Goal: Information Seeking & Learning: Learn about a topic

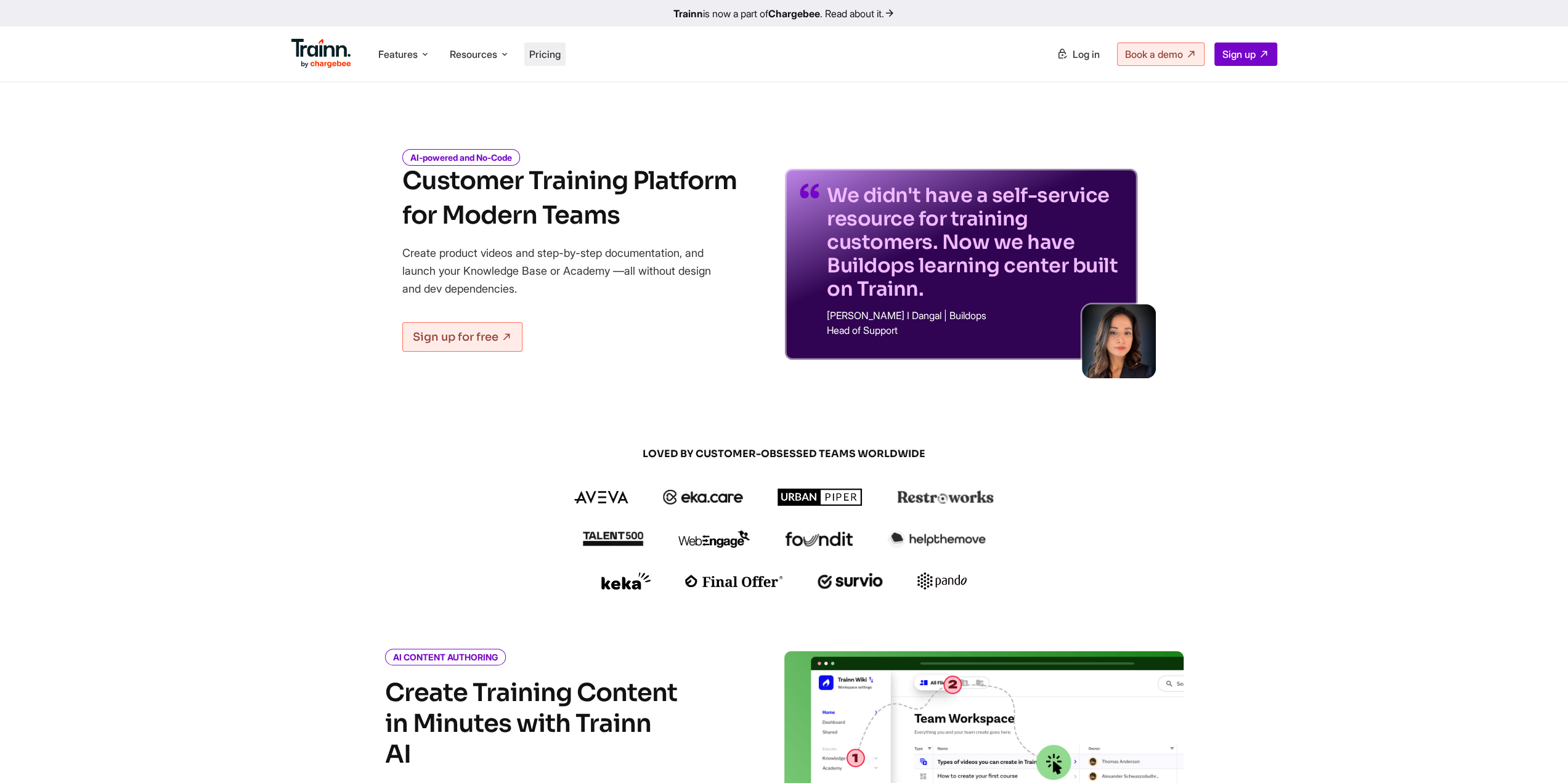
click at [546, 57] on span "Pricing" at bounding box center [545, 54] width 31 height 12
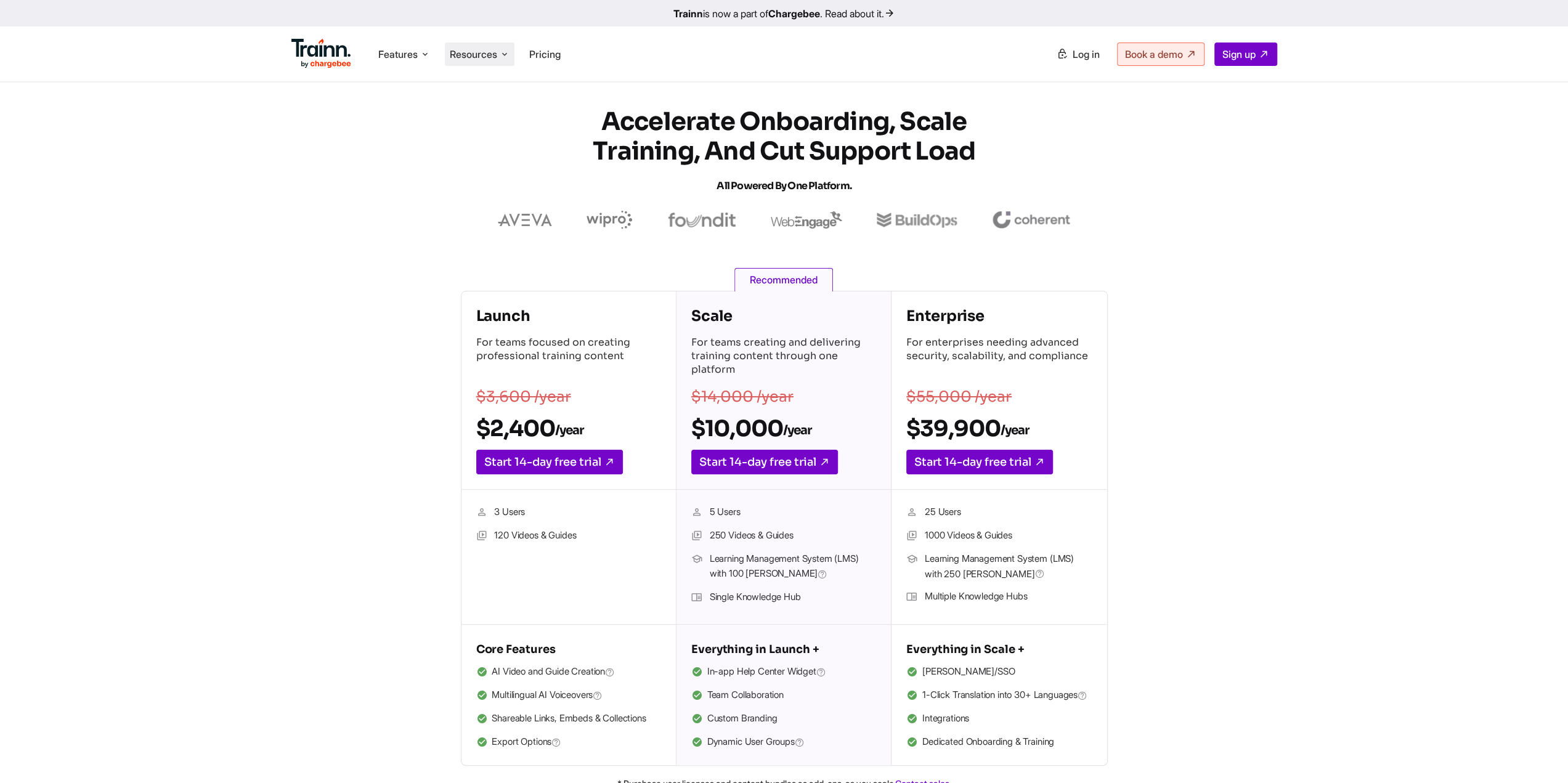
click at [480, 52] on span "Resources" at bounding box center [473, 53] width 47 height 13
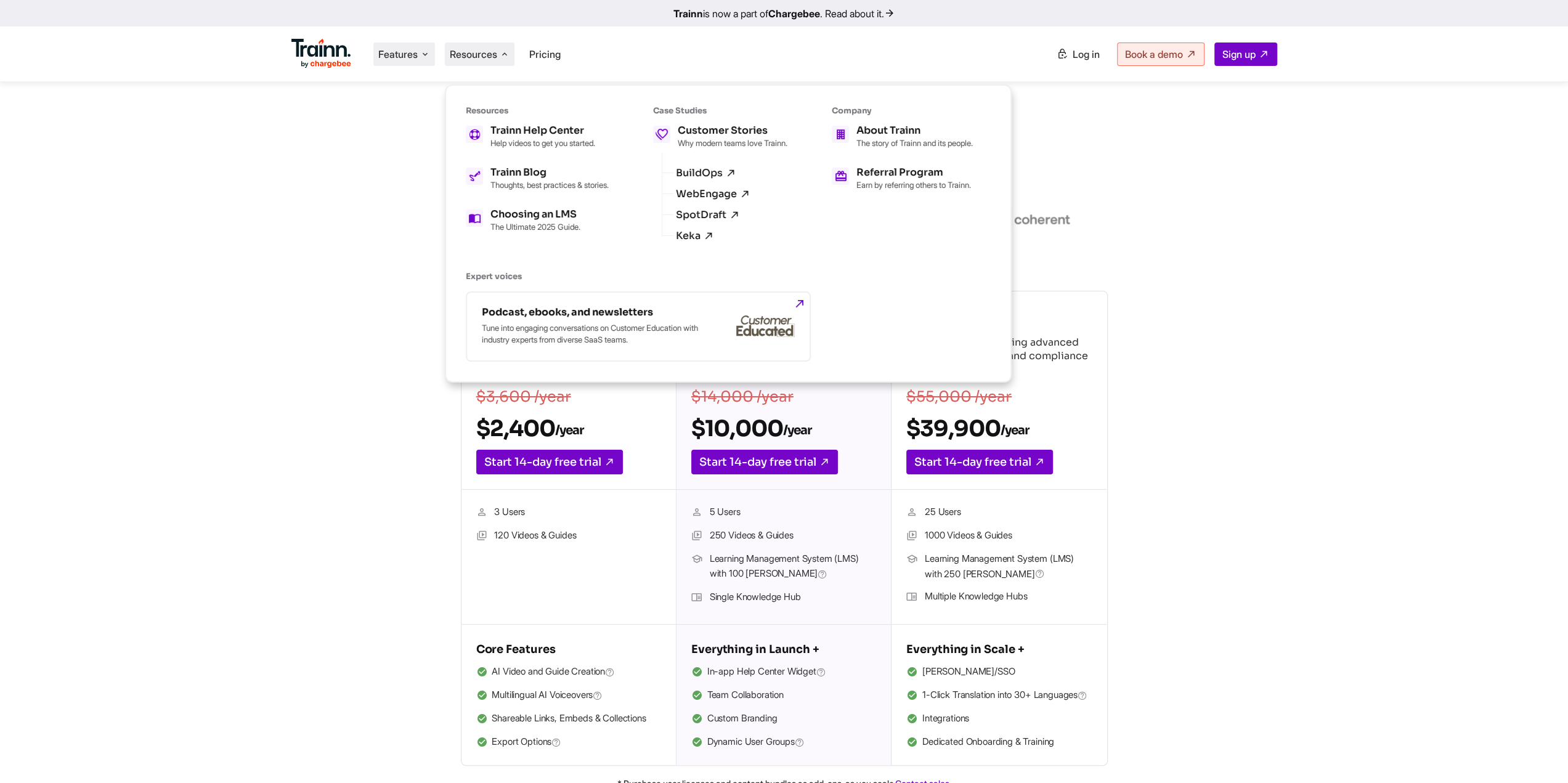
click at [415, 51] on span "Features" at bounding box center [398, 53] width 39 height 13
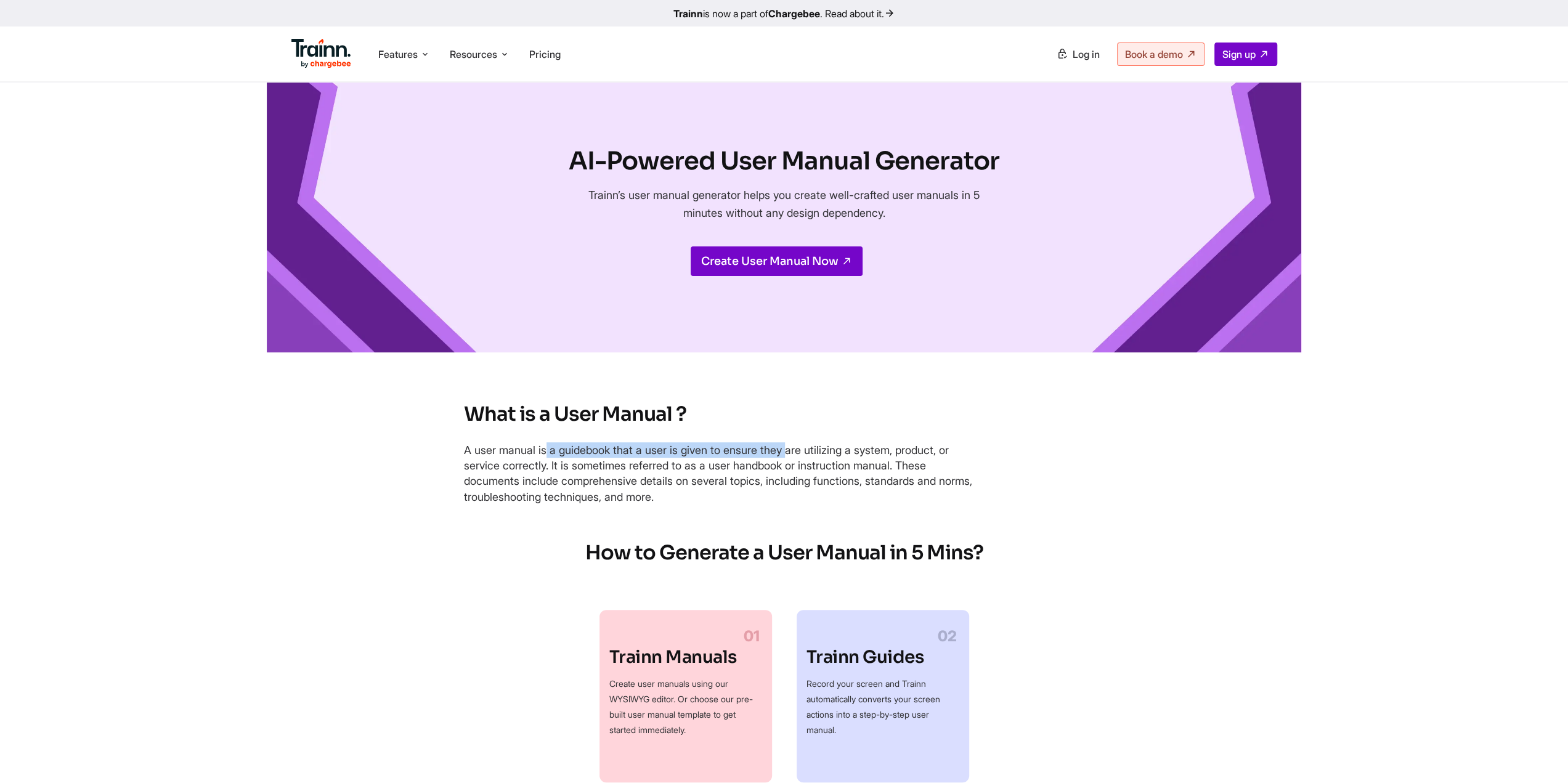
drag, startPoint x: 471, startPoint y: 449, endPoint x: 759, endPoint y: 449, distance: 288.0
click at [755, 450] on p "A user manual is a guidebook that a user is given to ensure they are utilizing …" at bounding box center [723, 474] width 517 height 62
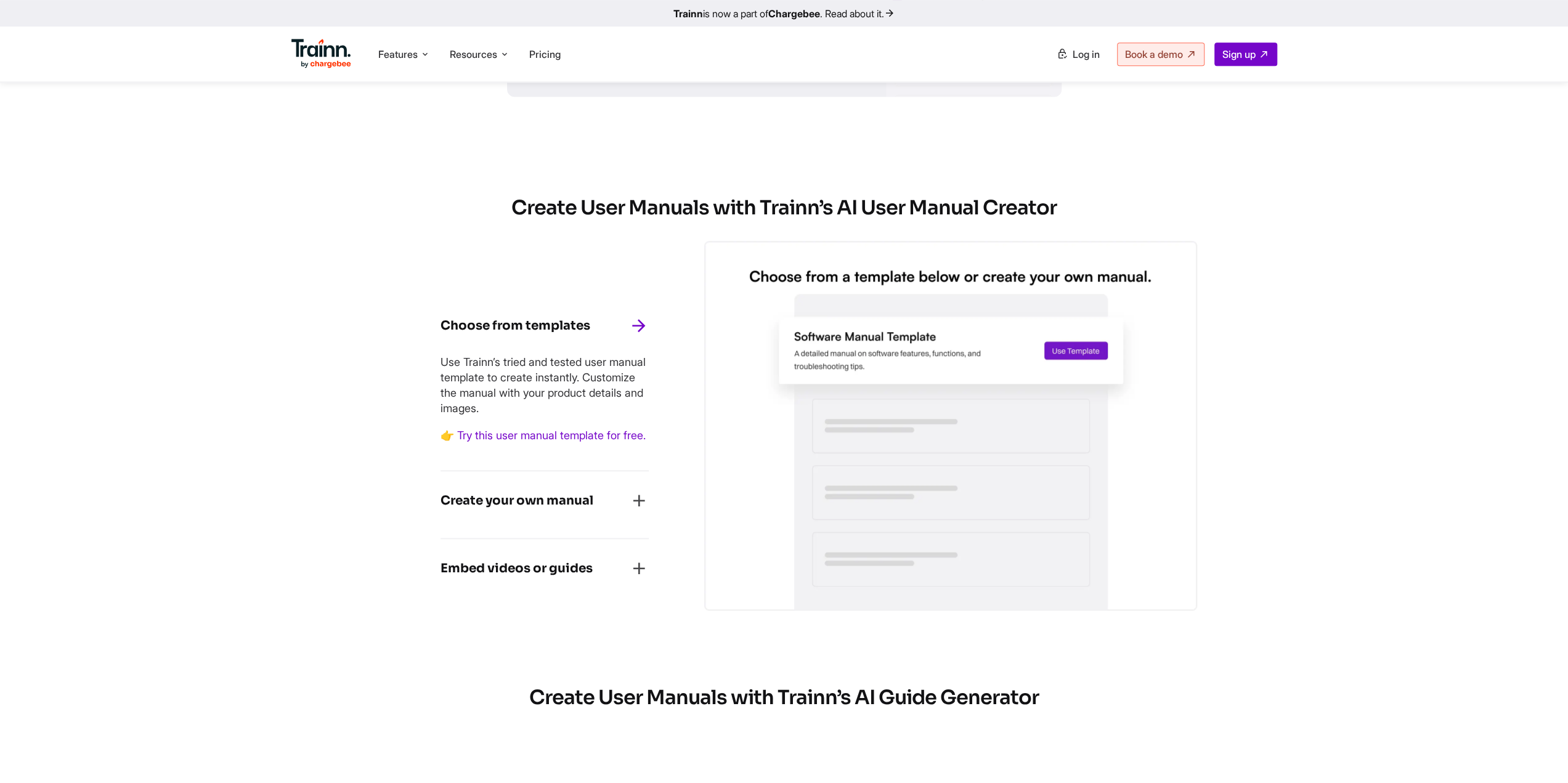
scroll to position [986, 0]
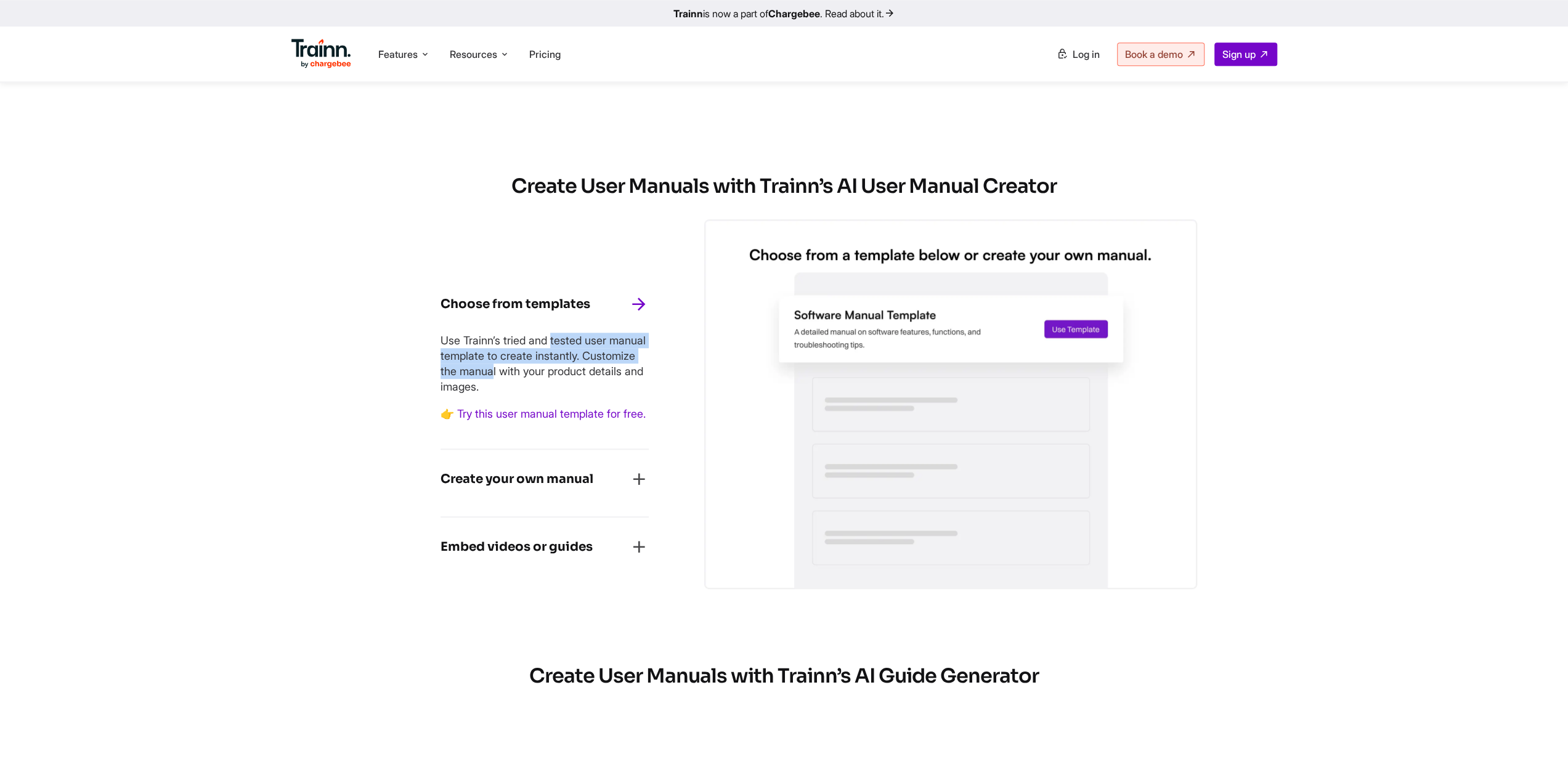
drag, startPoint x: 438, startPoint y: 338, endPoint x: 611, endPoint y: 358, distance: 174.2
click at [611, 358] on div "Choose from templates Use Trainn’s tried and tested user manual template to cre…" at bounding box center [544, 405] width 319 height 372
drag, startPoint x: 450, startPoint y: 378, endPoint x: 538, endPoint y: 388, distance: 88.6
click at [538, 388] on p "Use Trainn’s tried and tested user manual template to create instantly. Customi…" at bounding box center [545, 364] width 208 height 62
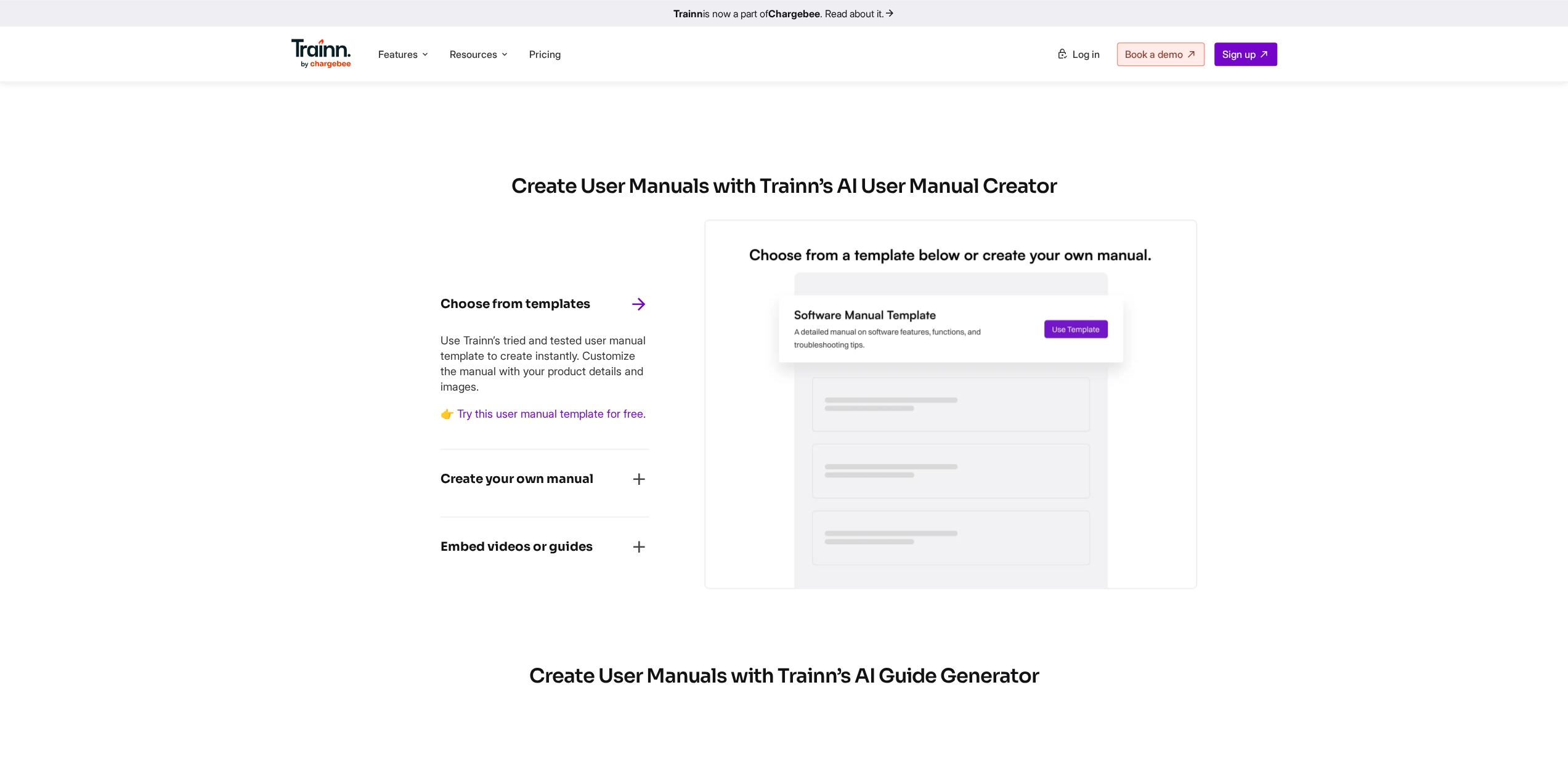
click at [559, 497] on div "Create your own manual" at bounding box center [545, 483] width 208 height 28
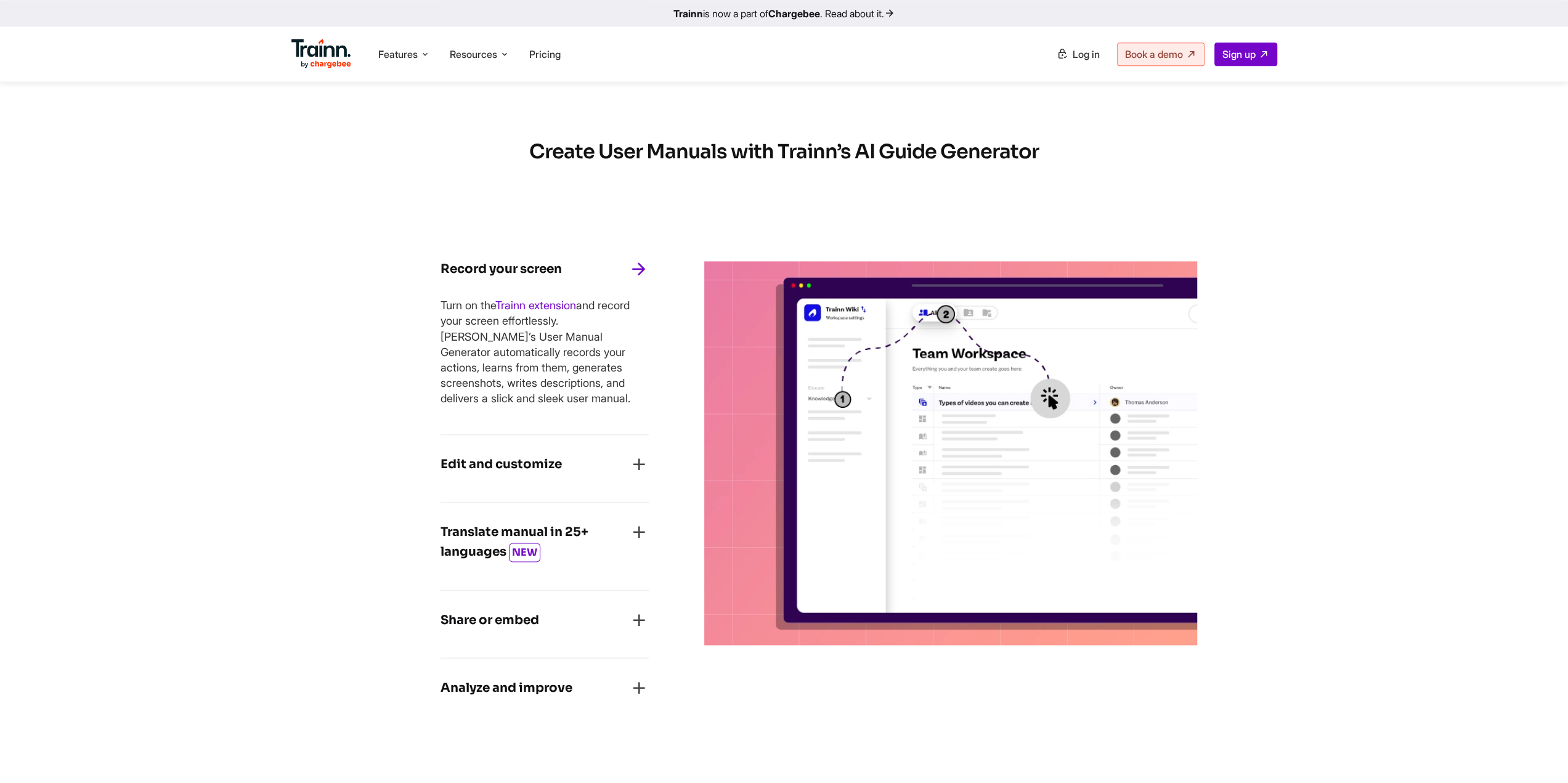
scroll to position [1479, 0]
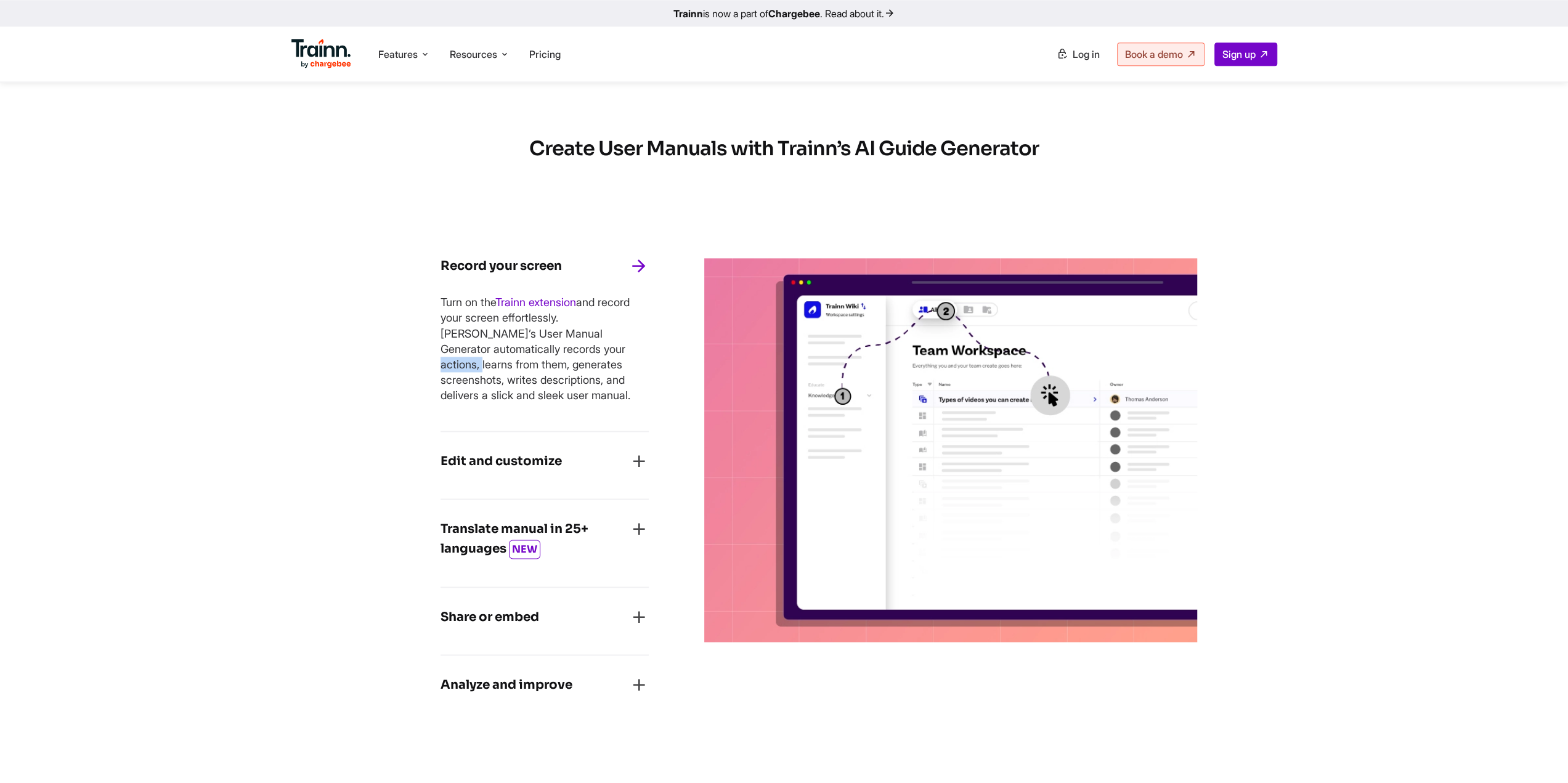
drag, startPoint x: 592, startPoint y: 371, endPoint x: 469, endPoint y: 388, distance: 124.2
click at [471, 388] on p "Turn on the Trainn extension and record your screen effortlessly. Trainn’s User…" at bounding box center [545, 348] width 208 height 108
click at [469, 388] on p "Turn on the Trainn extension and record your screen effortlessly. Trainn’s User…" at bounding box center [545, 348] width 208 height 108
drag, startPoint x: 501, startPoint y: 387, endPoint x: 575, endPoint y: 384, distance: 74.1
click at [584, 384] on p "Turn on the Trainn extension and record your screen effortlessly. Trainn’s User…" at bounding box center [545, 348] width 208 height 108
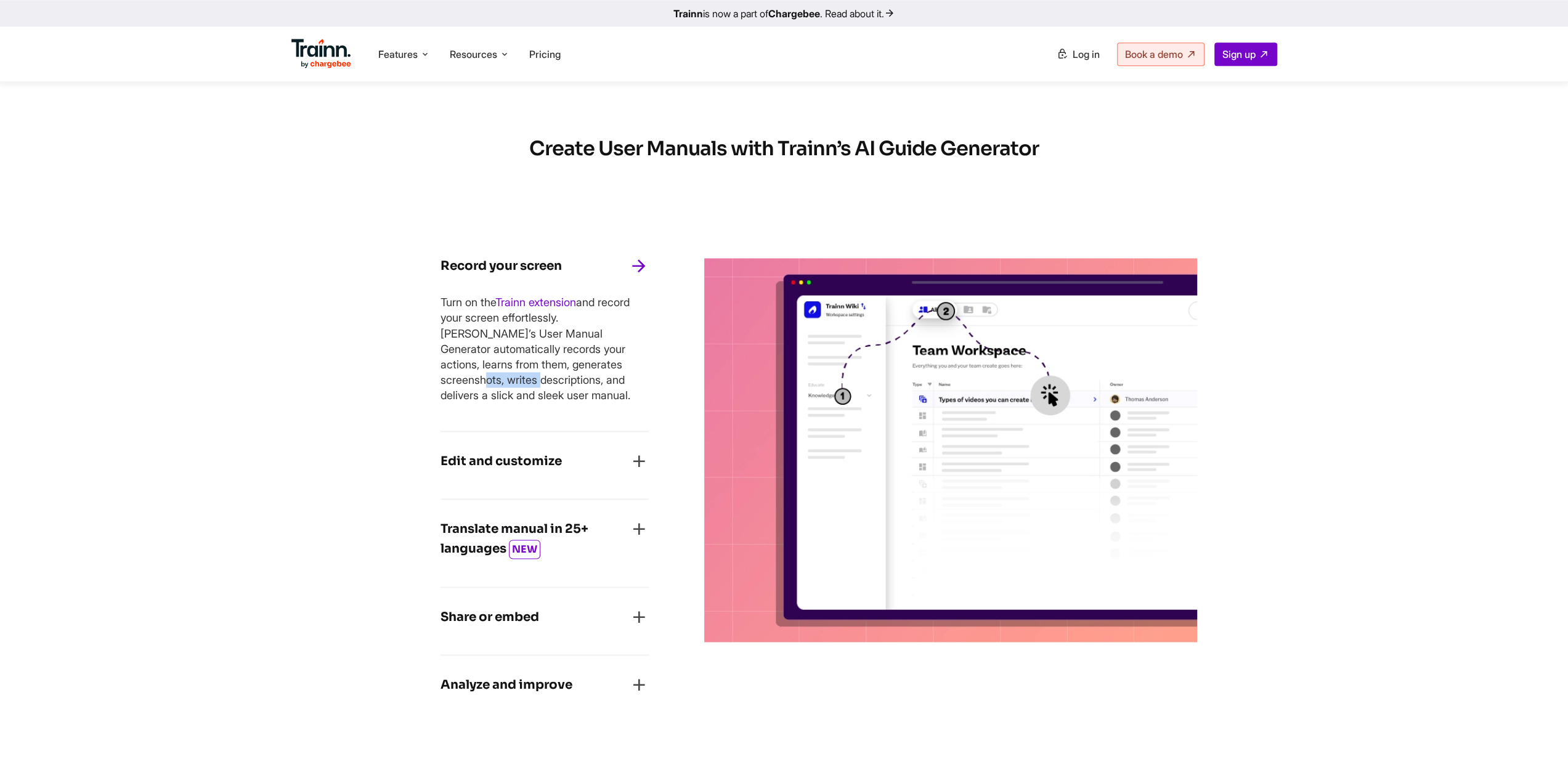
drag, startPoint x: 455, startPoint y: 400, endPoint x: 598, endPoint y: 399, distance: 143.0
click at [598, 399] on p "Turn on the Trainn extension and record your screen effortlessly. Trainn’s User…" at bounding box center [545, 348] width 208 height 108
drag, startPoint x: 457, startPoint y: 418, endPoint x: 600, endPoint y: 429, distance: 143.4
click at [600, 403] on p "Turn on the Trainn extension and record your screen effortlessly. Trainn’s User…" at bounding box center [545, 348] width 208 height 108
click at [608, 403] on p "Turn on the Trainn extension and record your screen effortlessly. Trainn’s User…" at bounding box center [545, 348] width 208 height 108
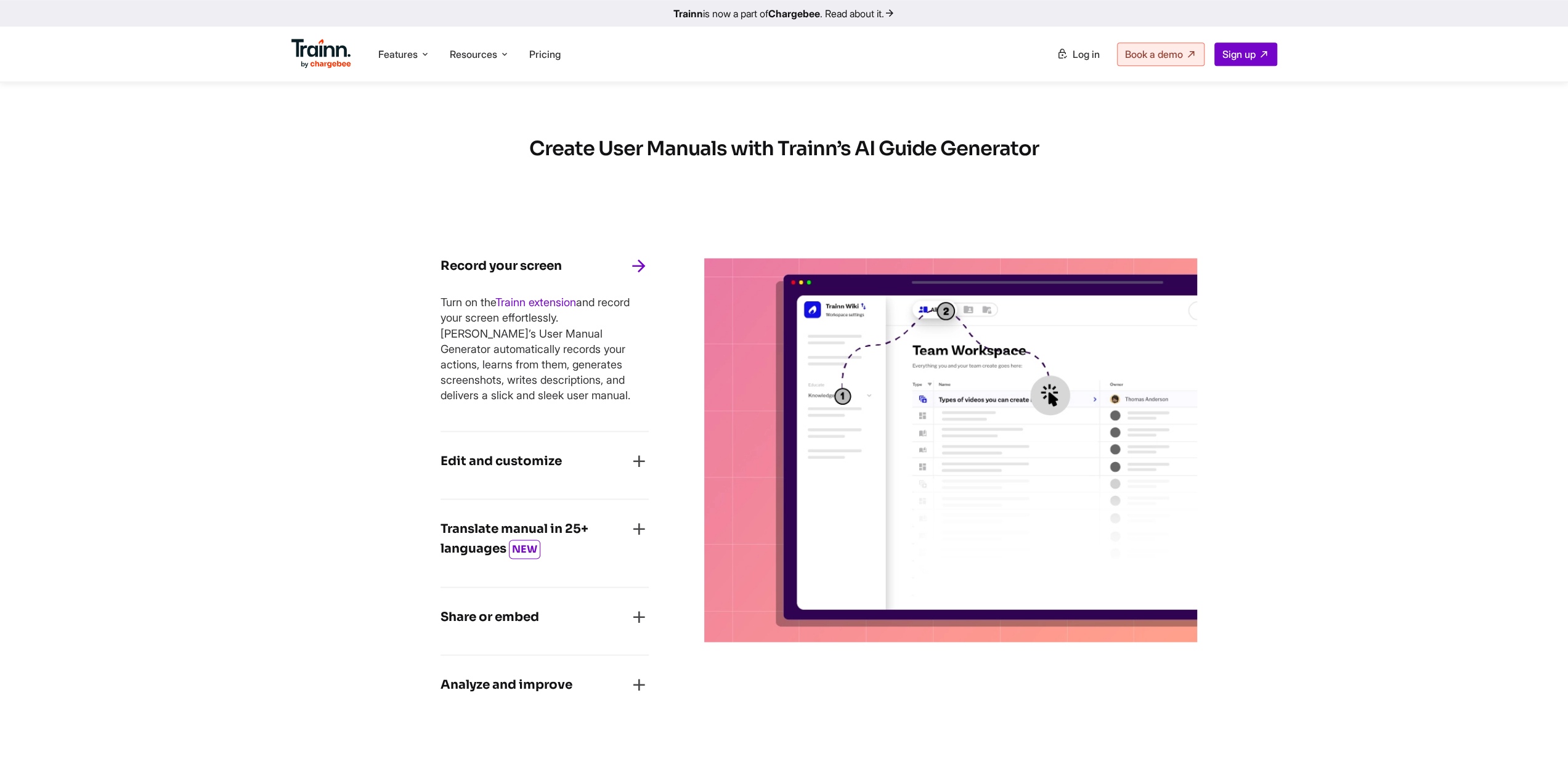
drag, startPoint x: 567, startPoint y: 435, endPoint x: 595, endPoint y: 429, distance: 28.6
click at [594, 403] on p "Turn on the Trainn extension and record your screen effortlessly. Trainn’s User…" at bounding box center [545, 348] width 208 height 108
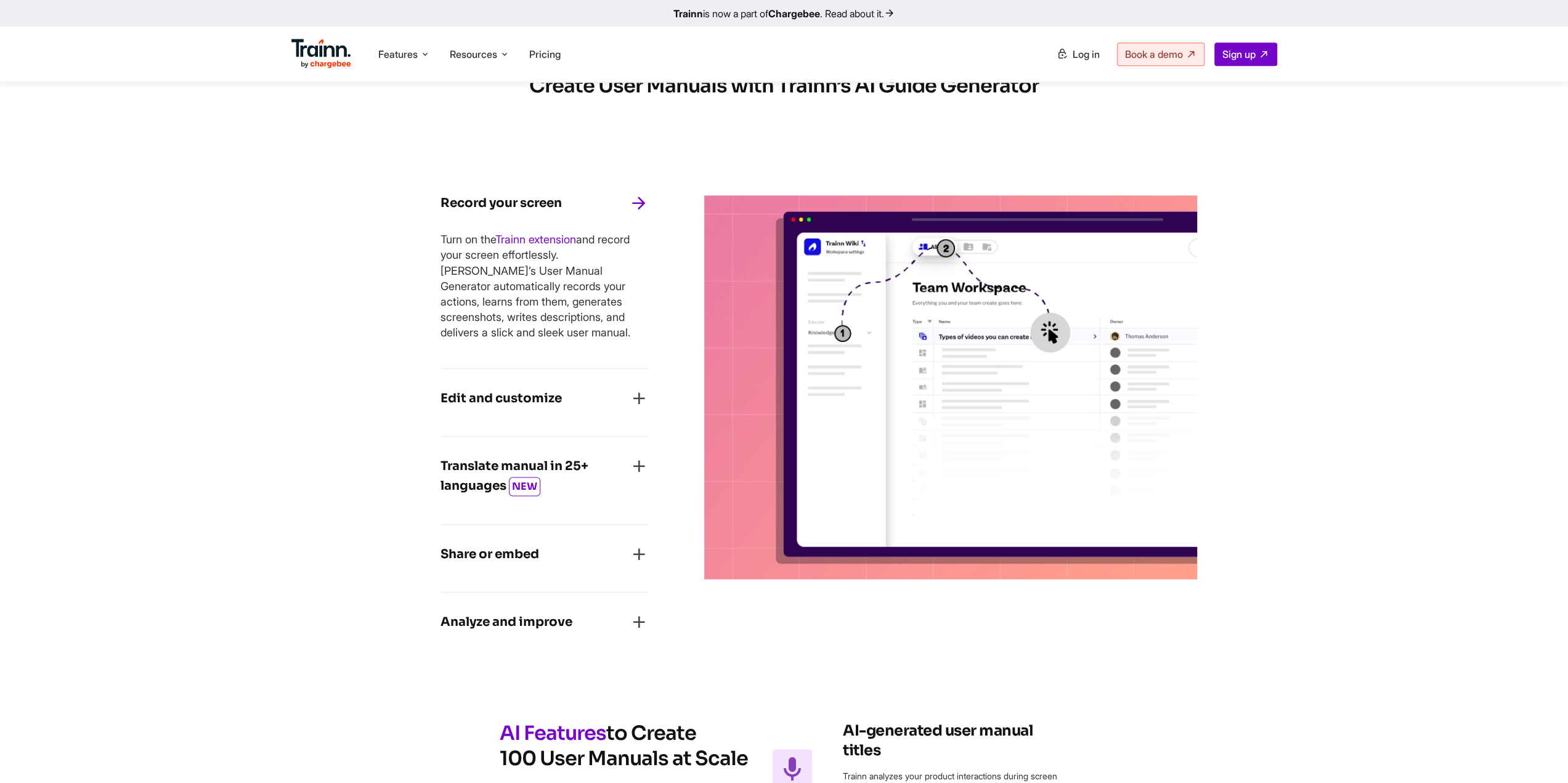
scroll to position [1664, 0]
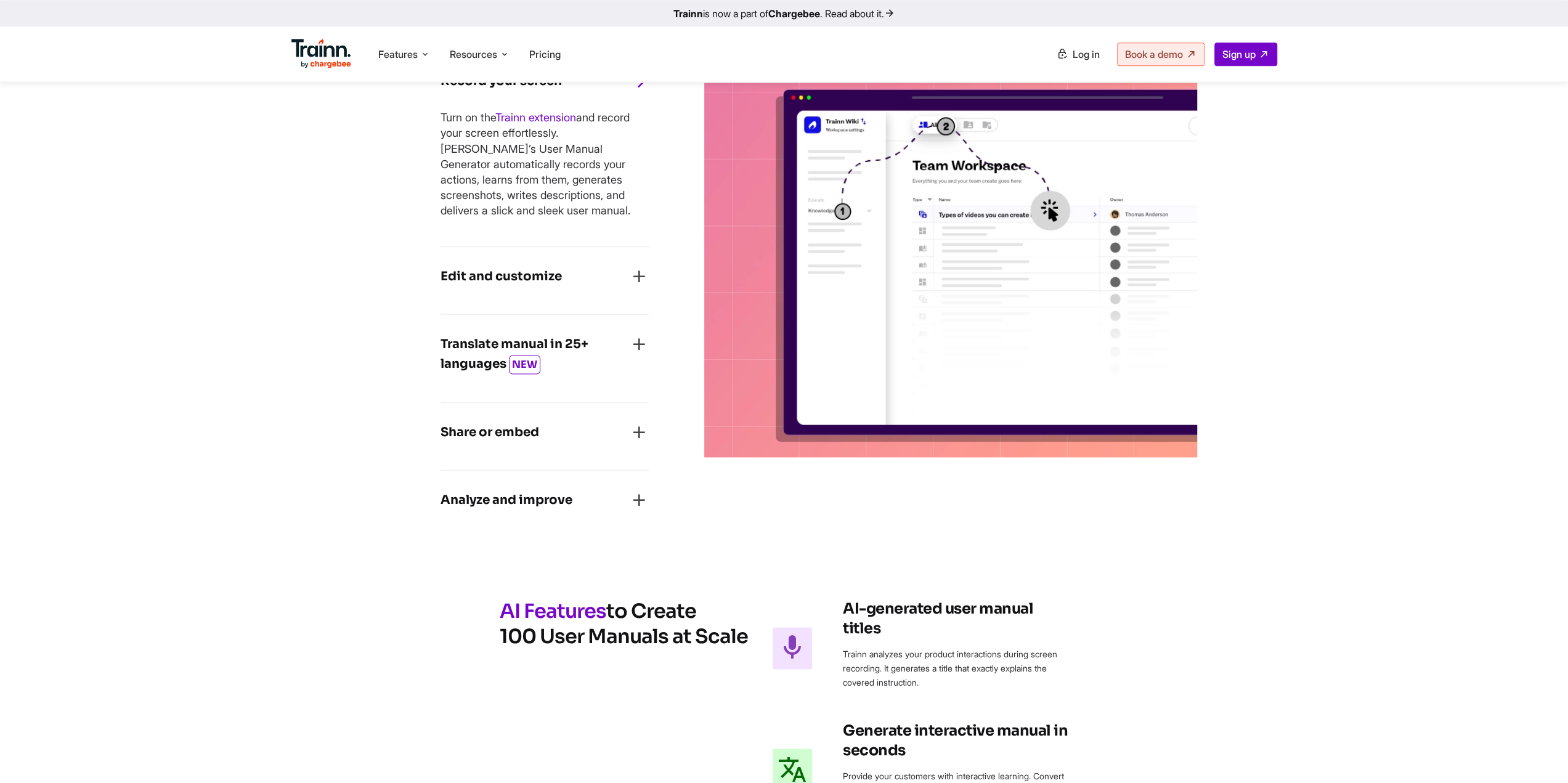
click at [556, 286] on h4 "Edit and customize" at bounding box center [501, 276] width 122 height 20
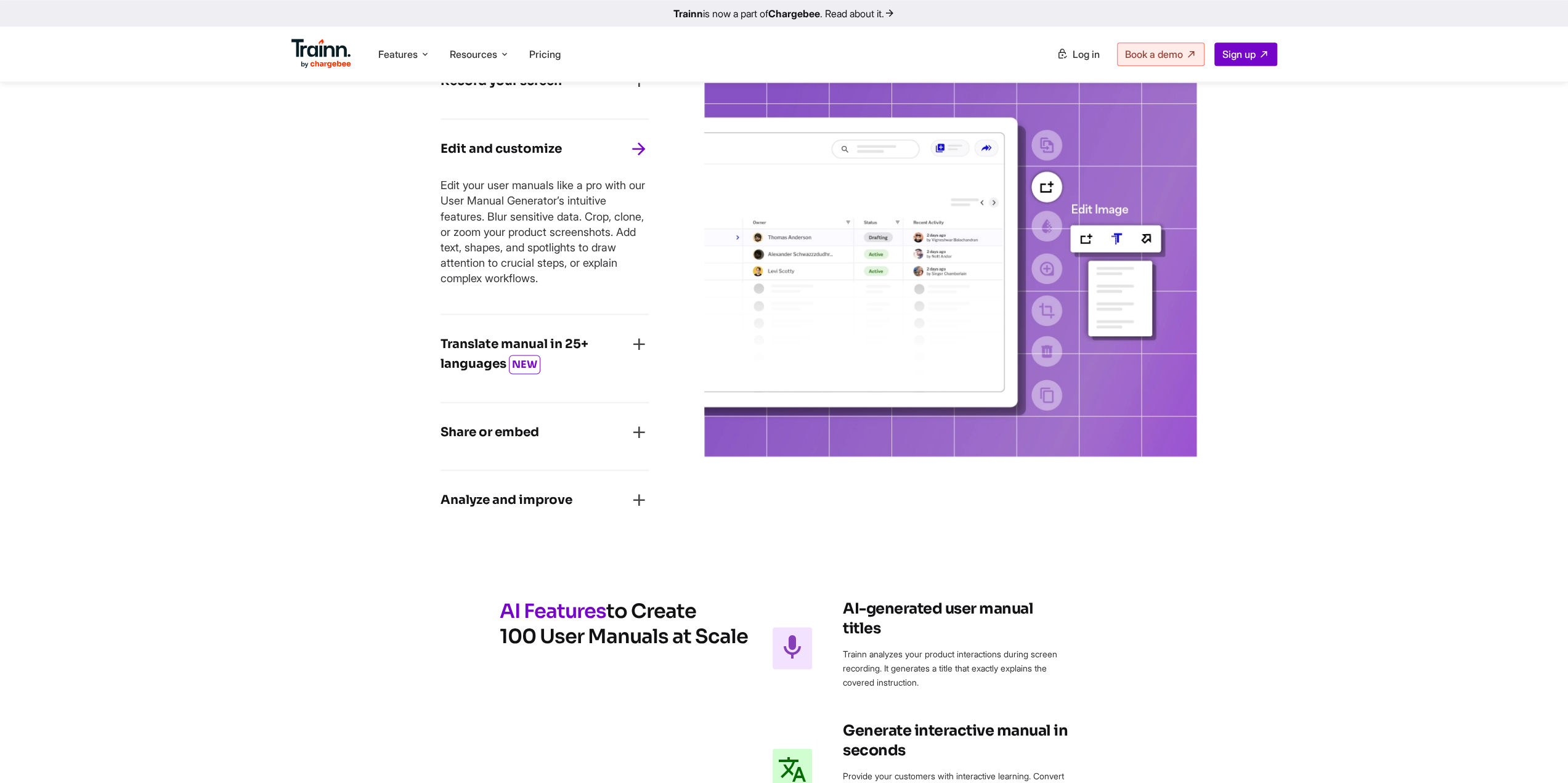
click at [597, 375] on h4 "Translate manual in 25+ languages NEW" at bounding box center [535, 354] width 188 height 40
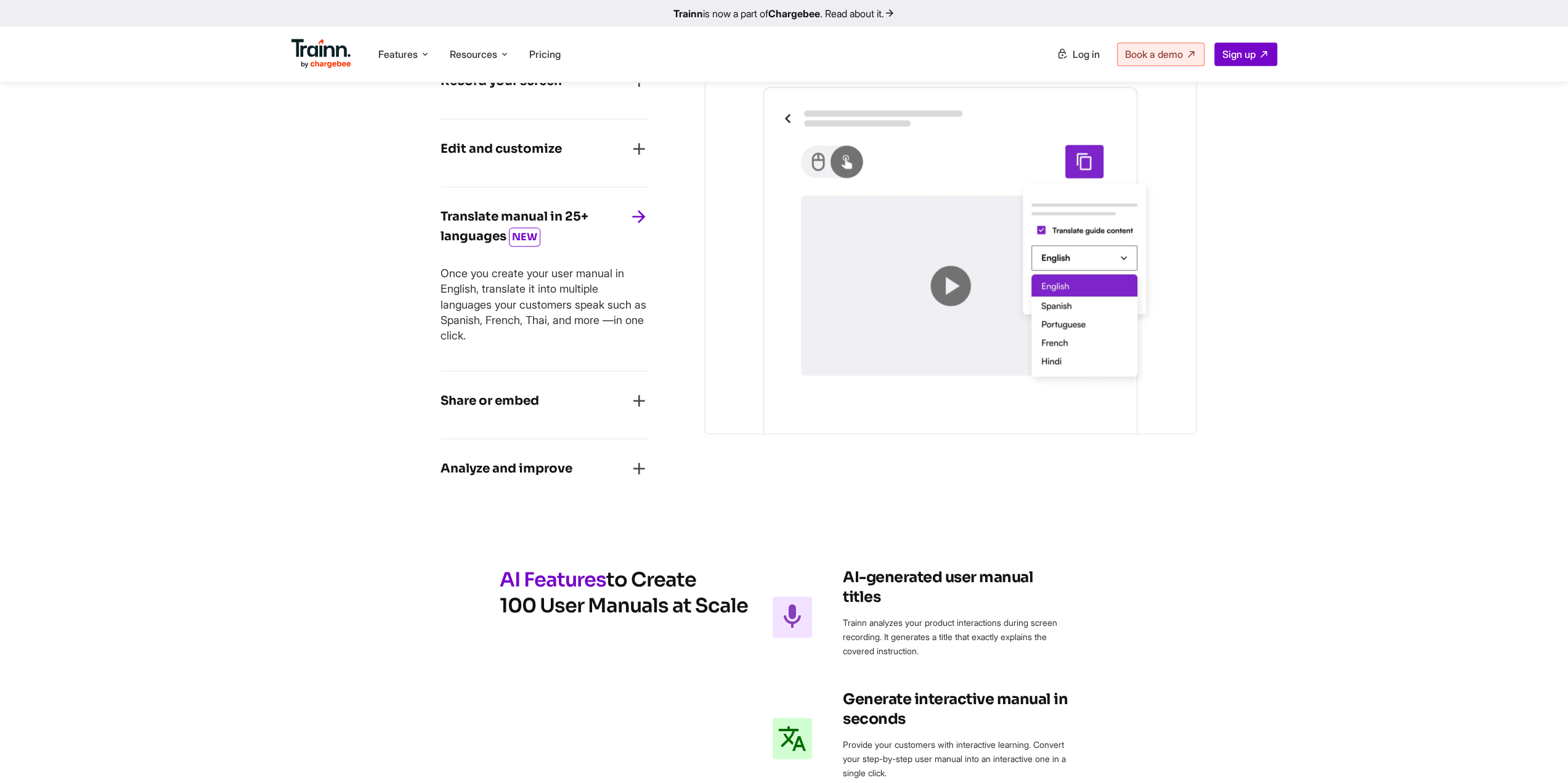
click at [557, 419] on div "Share or embed" at bounding box center [545, 404] width 208 height 28
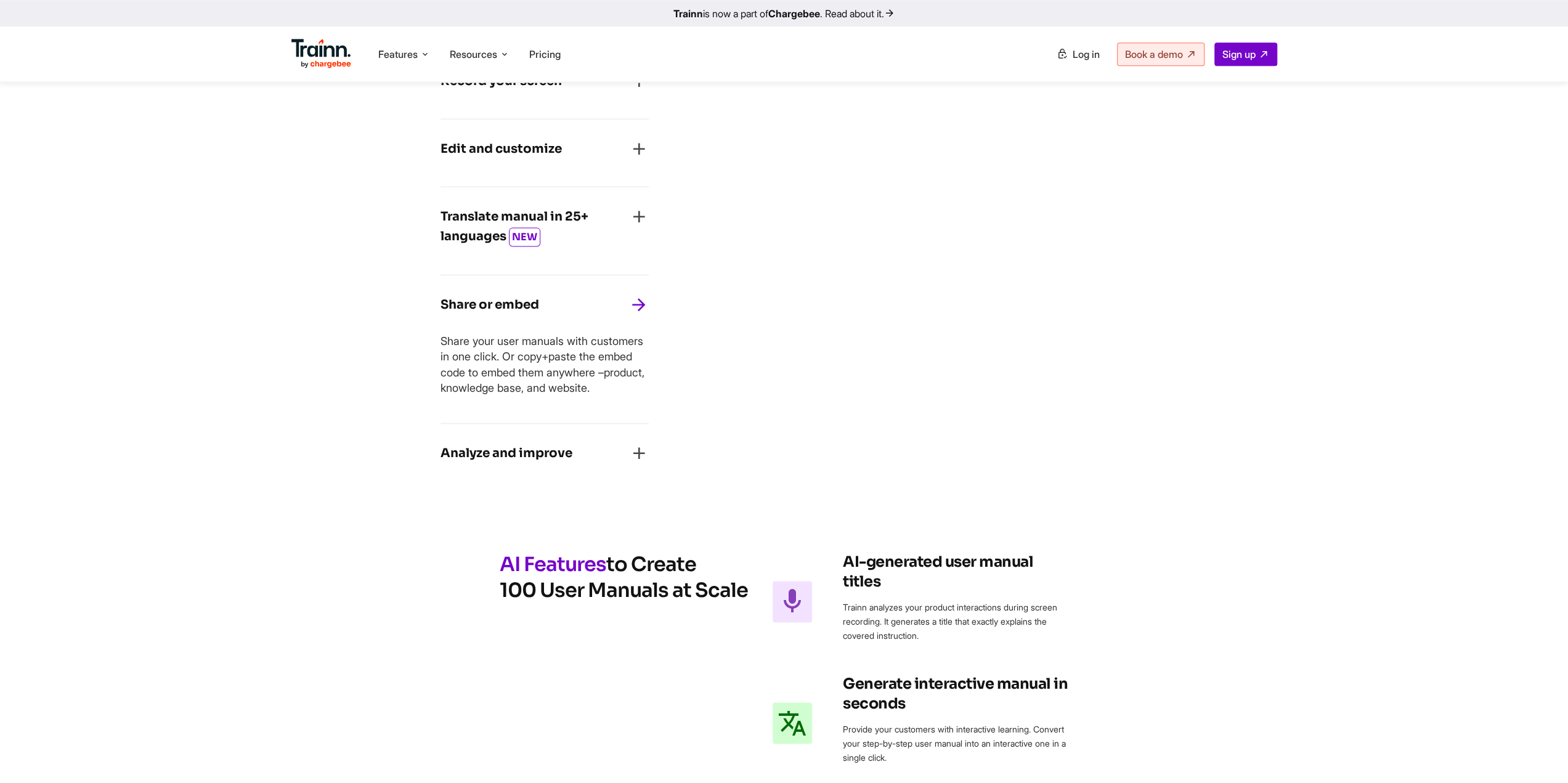
click at [557, 475] on div "Analyze and improve See who's viewing and completing your user manuals, how oft…" at bounding box center [545, 457] width 208 height 67
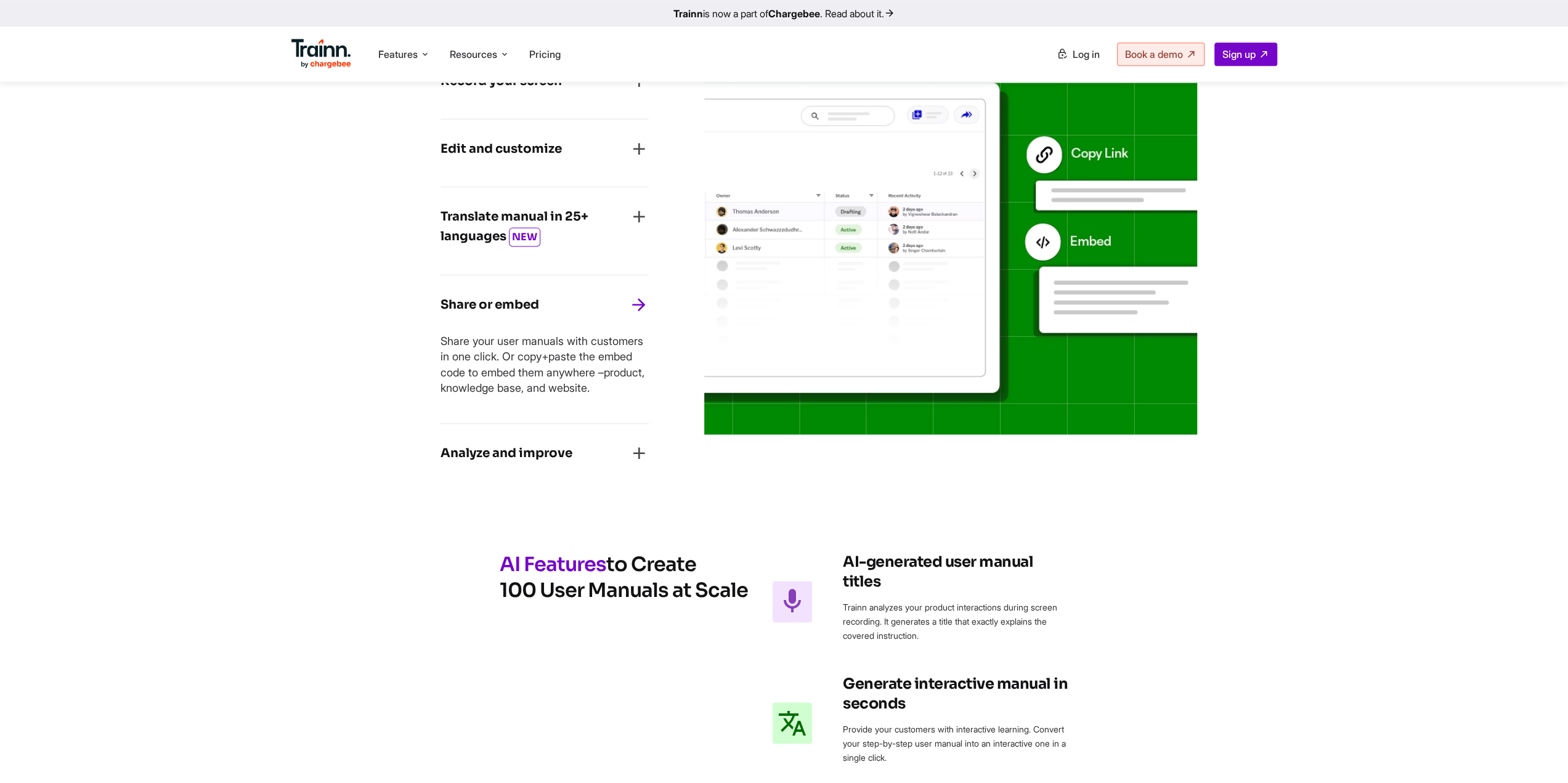
click at [570, 463] on h4 "Analyze and improve" at bounding box center [507, 453] width 132 height 20
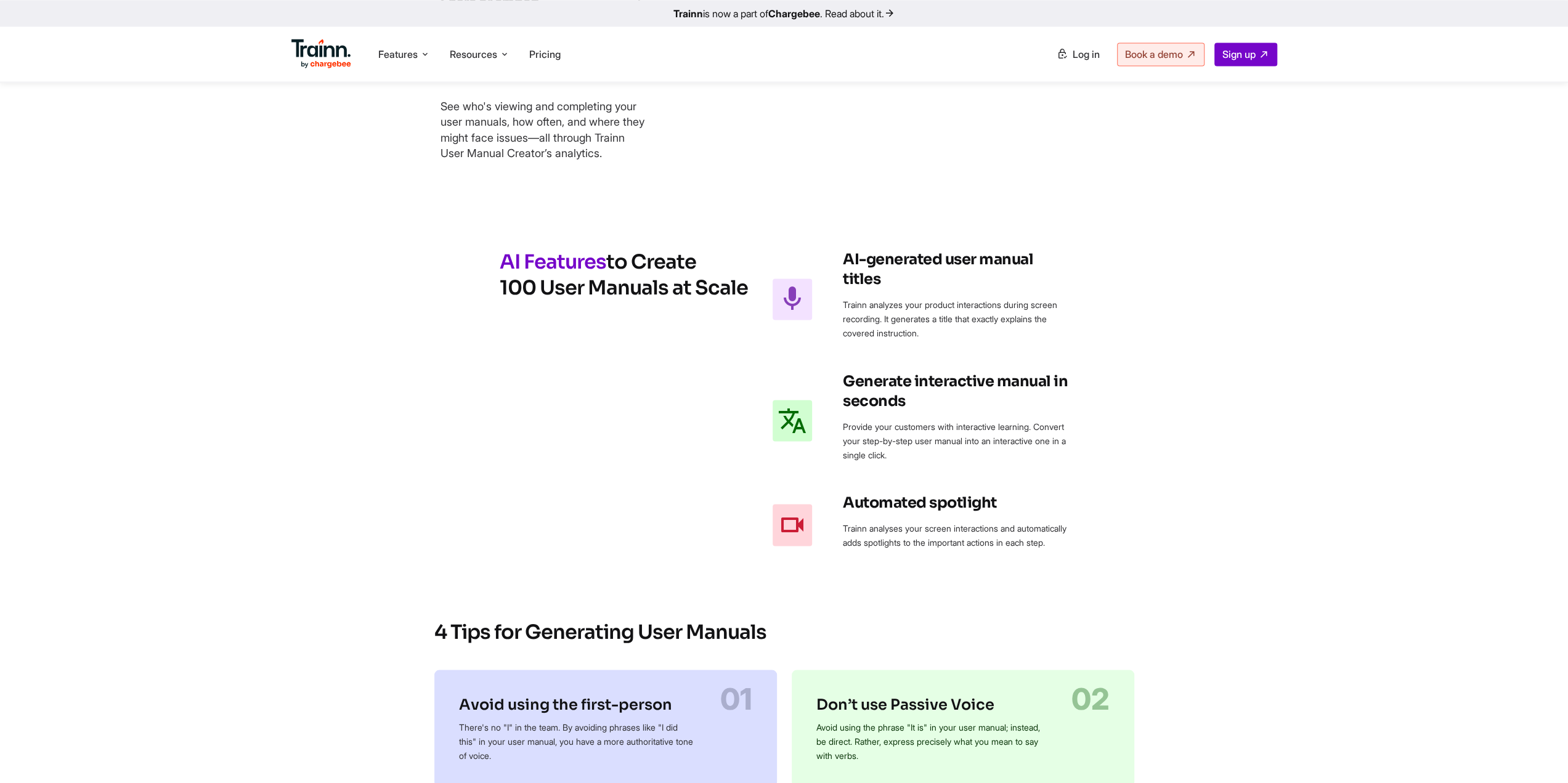
scroll to position [1972, 0]
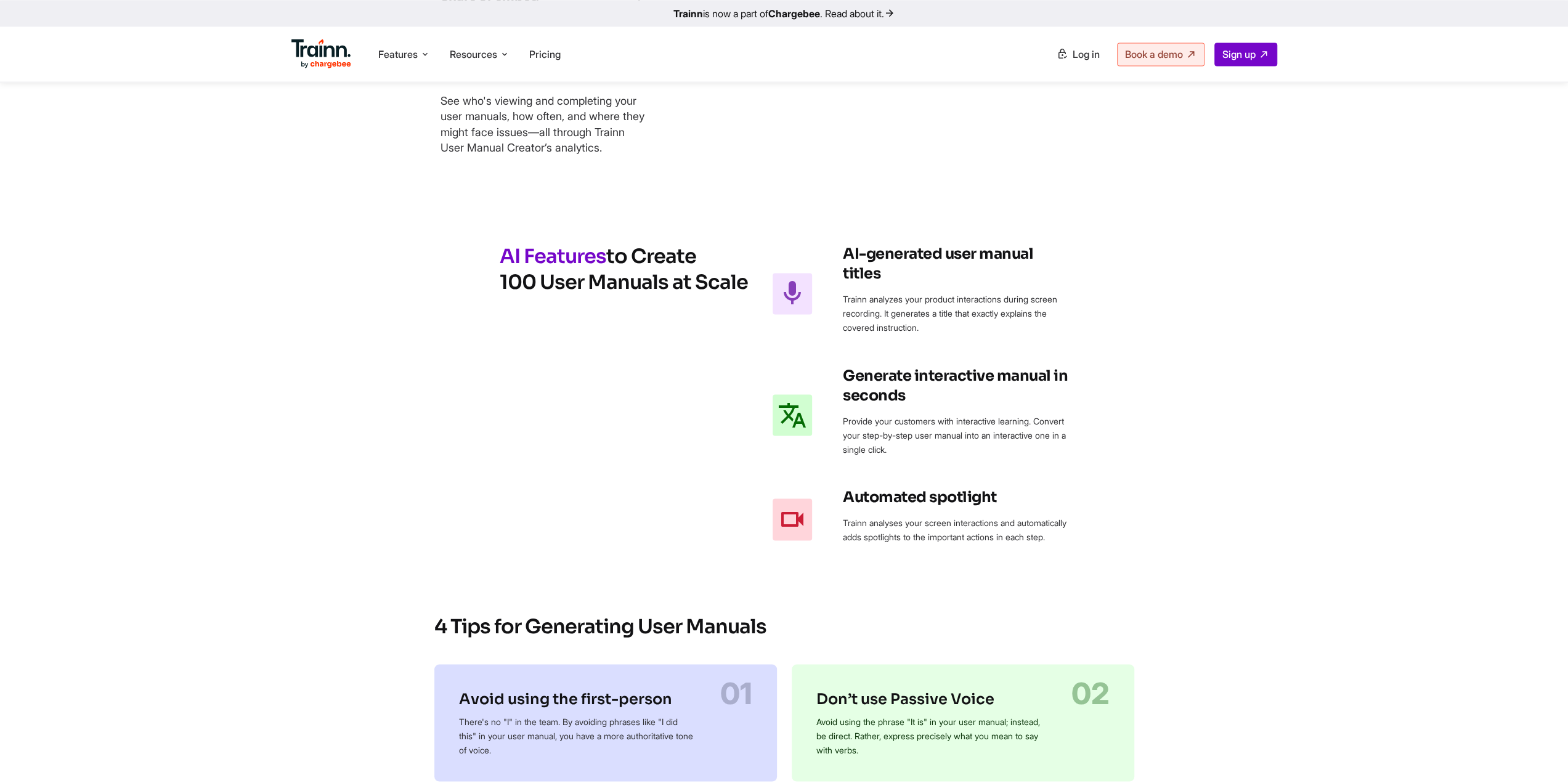
drag, startPoint x: 481, startPoint y: 291, endPoint x: 721, endPoint y: 324, distance: 242.3
click at [721, 324] on div "AI Features to Create 100 User Manuals at Scale AI-generated user manual titles…" at bounding box center [784, 392] width 887 height 370
drag, startPoint x: 741, startPoint y: 318, endPoint x: 476, endPoint y: 291, distance: 266.4
click at [493, 294] on div "AI Features to Create 100 User Manuals at Scale AI-generated user manual titles…" at bounding box center [784, 392] width 887 height 370
click at [444, 282] on div "AI Features to Create 100 User Manuals at Scale AI-generated user manual titles…" at bounding box center [784, 392] width 887 height 370
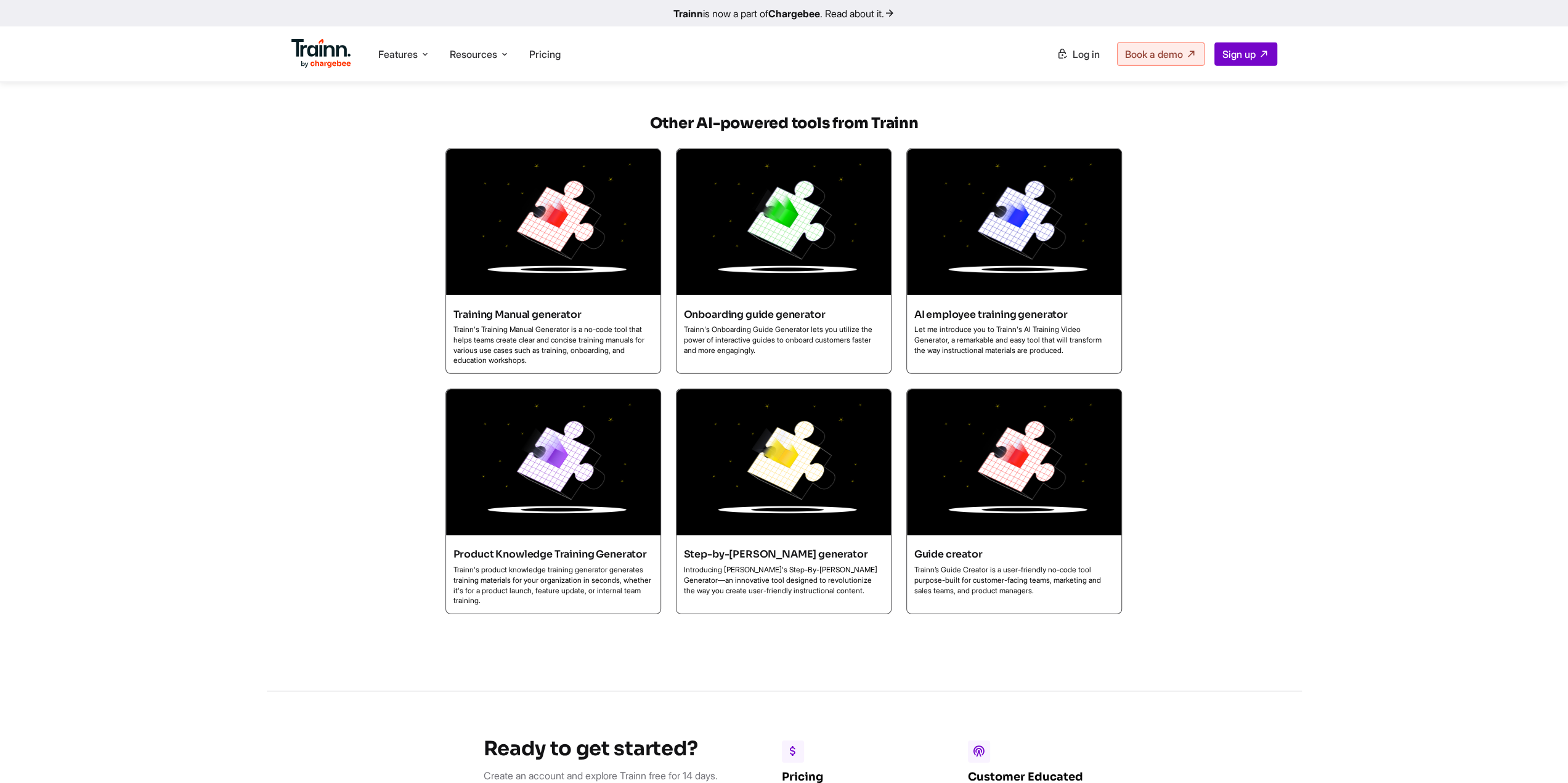
click at [659, 133] on h5 "Other AI-powered tools from Trainn" at bounding box center [784, 124] width 678 height 21
drag, startPoint x: 659, startPoint y: 176, endPoint x: 874, endPoint y: 170, distance: 215.1
click at [874, 133] on h5 "Other AI-powered tools from Trainn" at bounding box center [784, 124] width 678 height 21
click at [900, 133] on h5 "Other AI-powered tools from Trainn" at bounding box center [784, 124] width 678 height 21
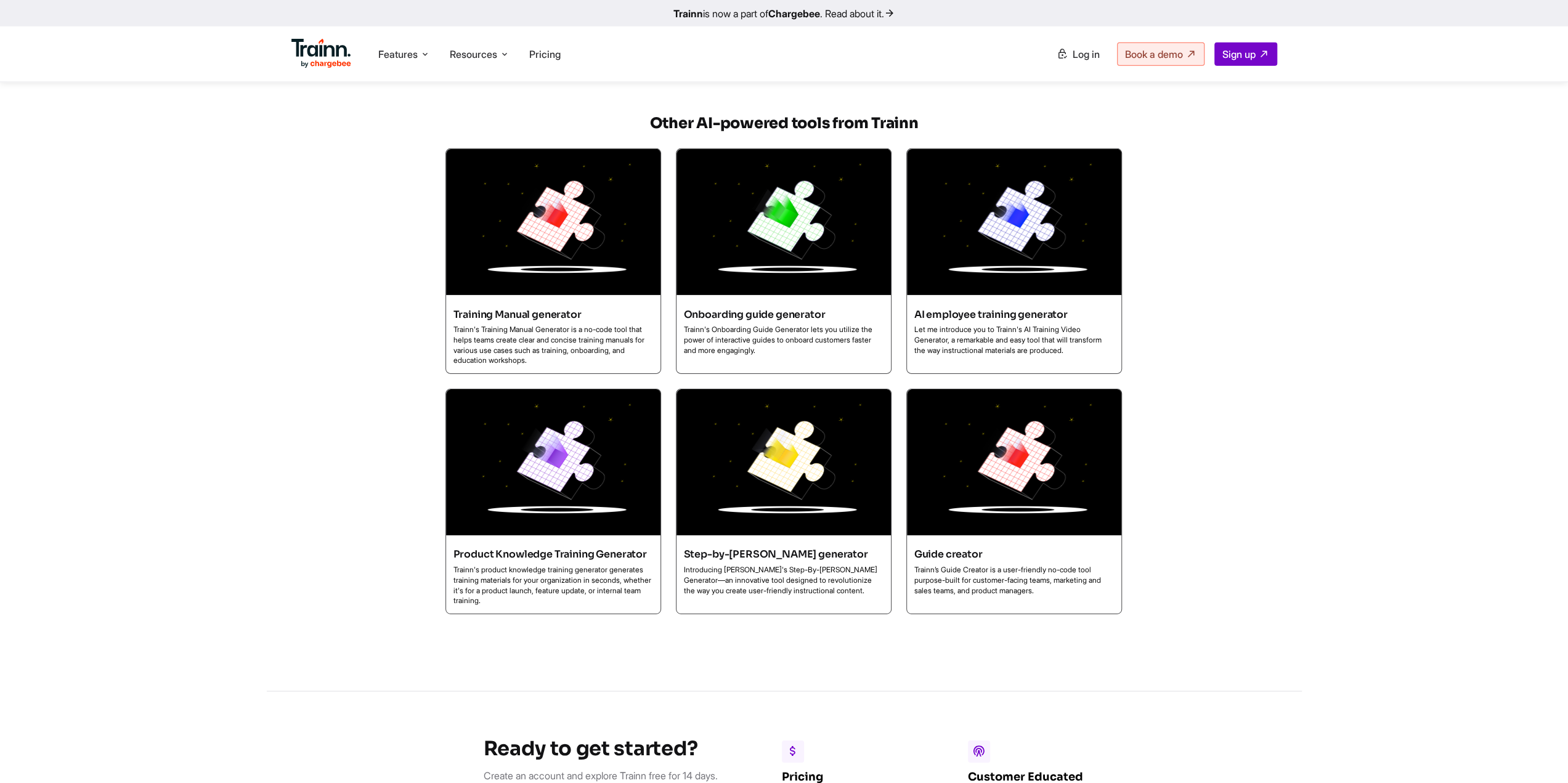
drag, startPoint x: 900, startPoint y: 170, endPoint x: 649, endPoint y: 164, distance: 251.1
click at [650, 133] on h5 "Other AI-powered tools from Trainn" at bounding box center [784, 124] width 678 height 21
click at [669, 133] on h5 "Other AI-powered tools from Trainn" at bounding box center [784, 124] width 678 height 21
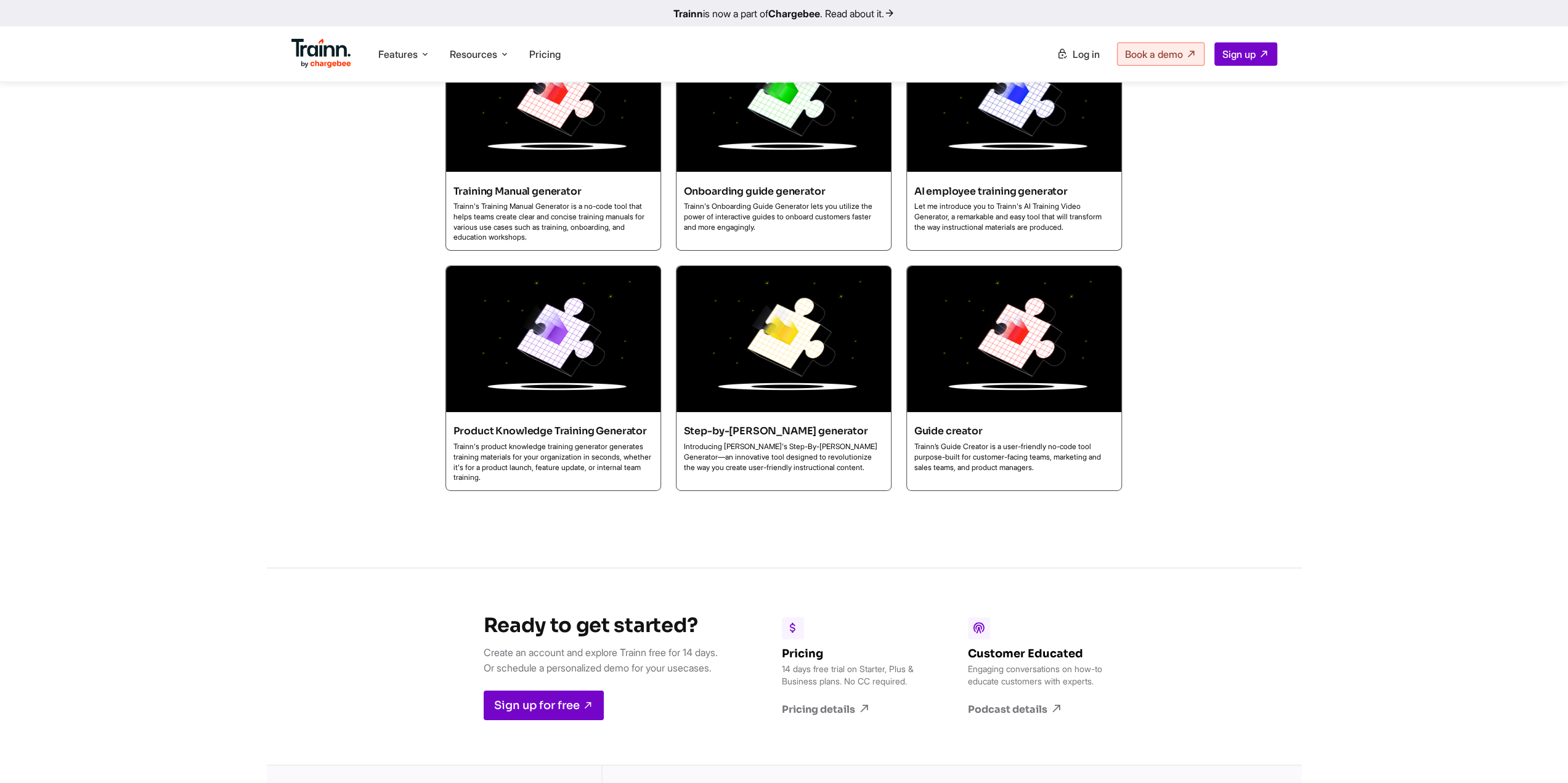
scroll to position [3810, 0]
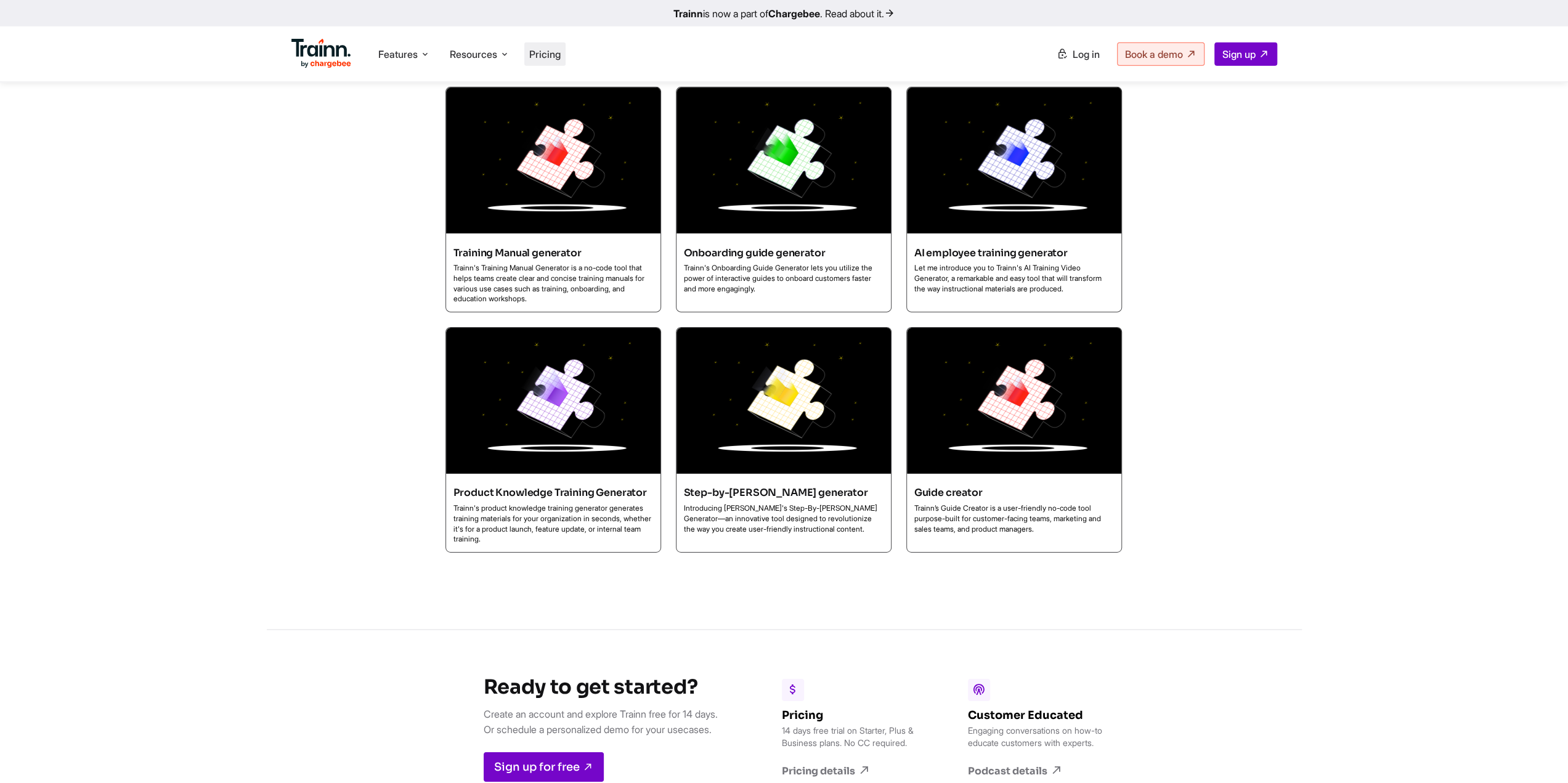
click at [548, 55] on span "Pricing" at bounding box center [545, 54] width 31 height 12
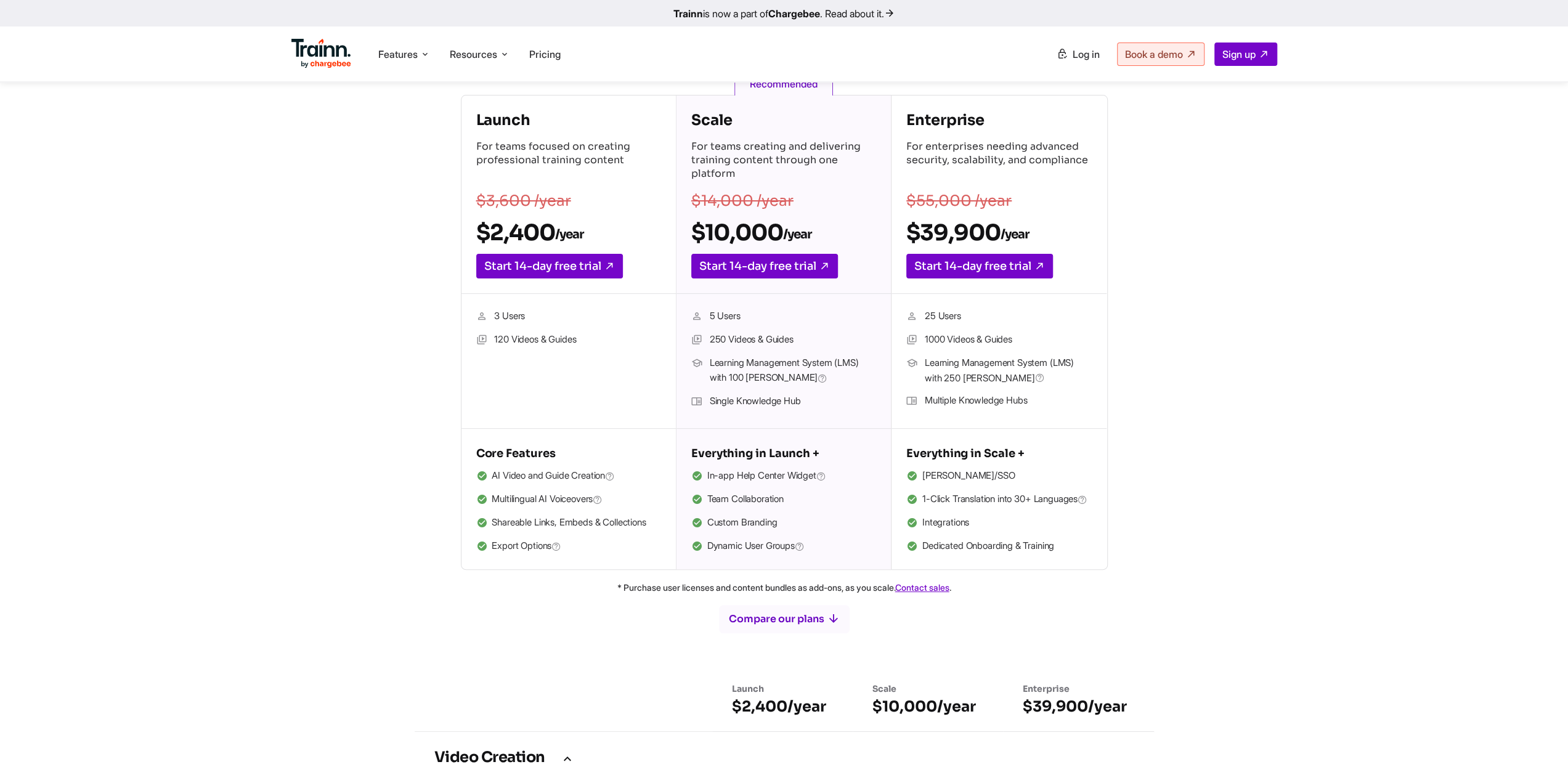
scroll to position [124, 0]
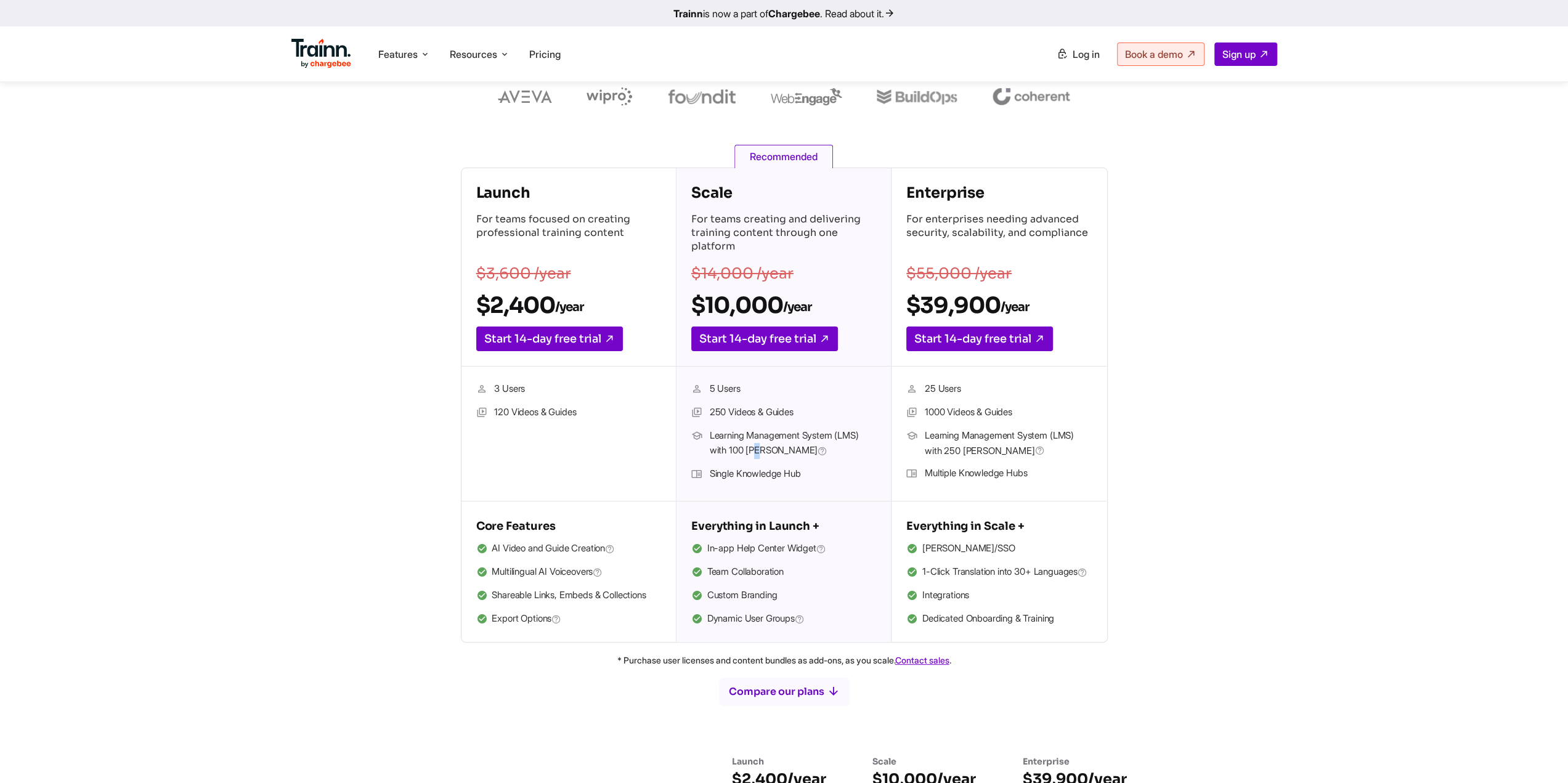
click at [764, 451] on span "Learning Management System (LMS) with 100 [PERSON_NAME]" at bounding box center [793, 443] width 166 height 31
click at [713, 472] on li "Single Knowledge Hub" at bounding box center [784, 475] width 185 height 16
drag, startPoint x: 713, startPoint y: 472, endPoint x: 811, endPoint y: 471, distance: 98.0
click at [811, 471] on li "Single Knowledge Hub" at bounding box center [784, 475] width 185 height 16
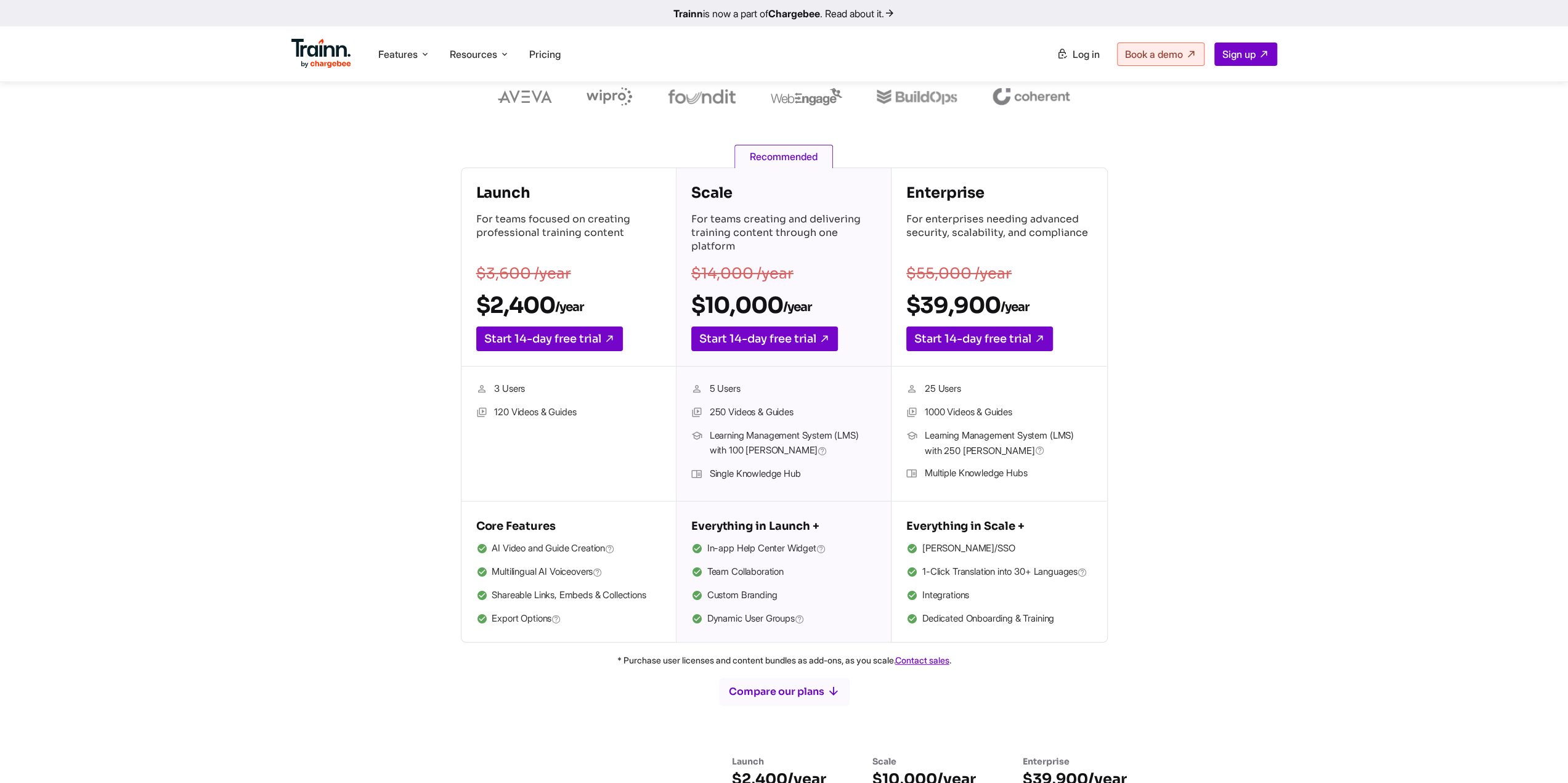
click at [796, 473] on li "Single Knowledge Hub" at bounding box center [784, 475] width 185 height 16
drag, startPoint x: 796, startPoint y: 473, endPoint x: 712, endPoint y: 470, distance: 84.1
click at [712, 470] on li "Single Knowledge Hub" at bounding box center [784, 475] width 185 height 16
click at [716, 473] on li "Single Knowledge Hub" at bounding box center [784, 475] width 185 height 16
click at [719, 619] on span "Dynamic User Groups" at bounding box center [756, 619] width 98 height 16
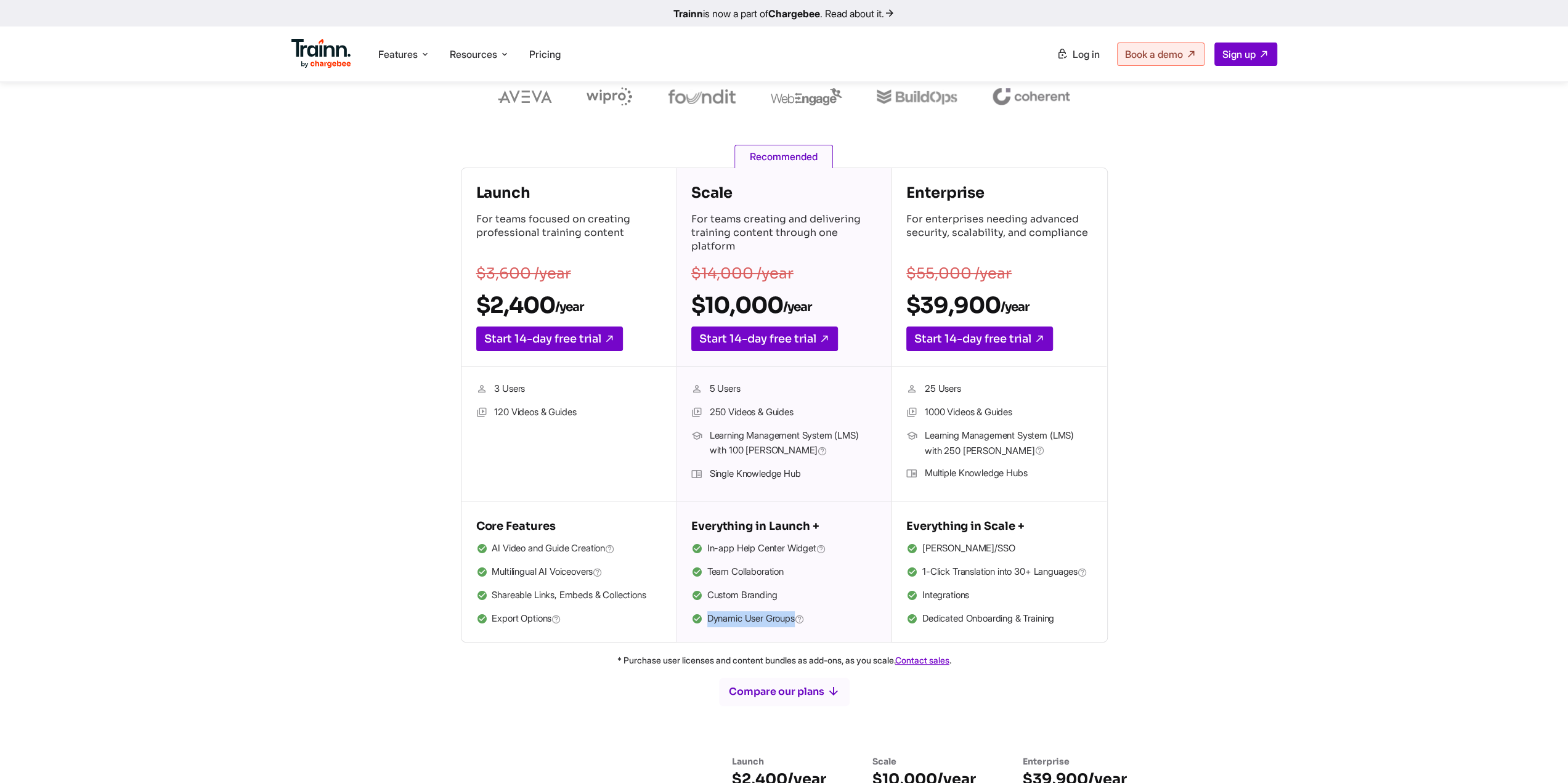
drag, startPoint x: 719, startPoint y: 619, endPoint x: 783, endPoint y: 619, distance: 64.0
click at [783, 619] on span "Dynamic User Groups" at bounding box center [756, 619] width 98 height 16
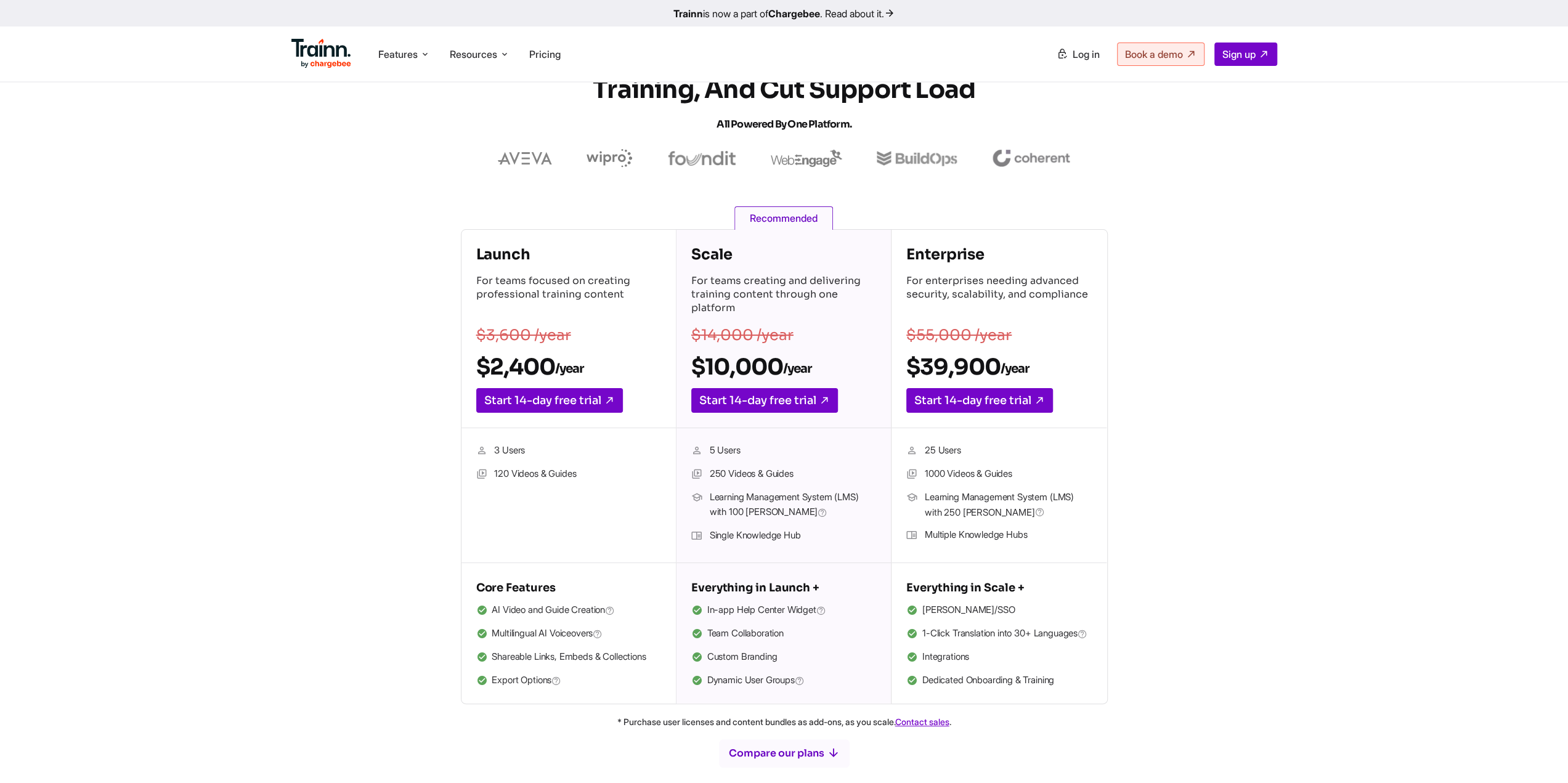
scroll to position [0, 0]
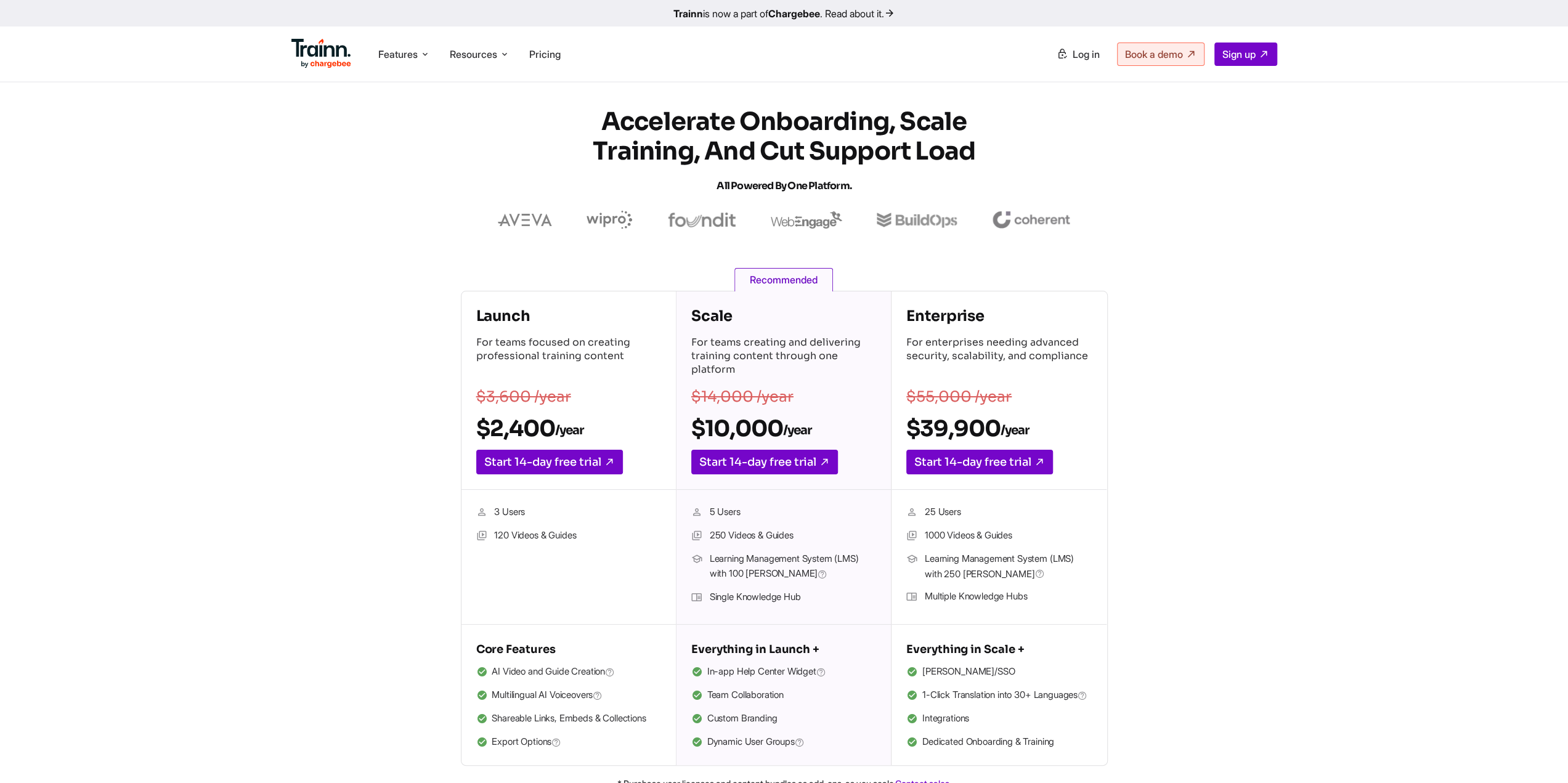
click at [1373, 82] on div "Trainn is now a part of Chargebee . Read about it. Features Product Videos Crea…" at bounding box center [784, 41] width 1568 height 83
